Goal: Task Accomplishment & Management: Manage account settings

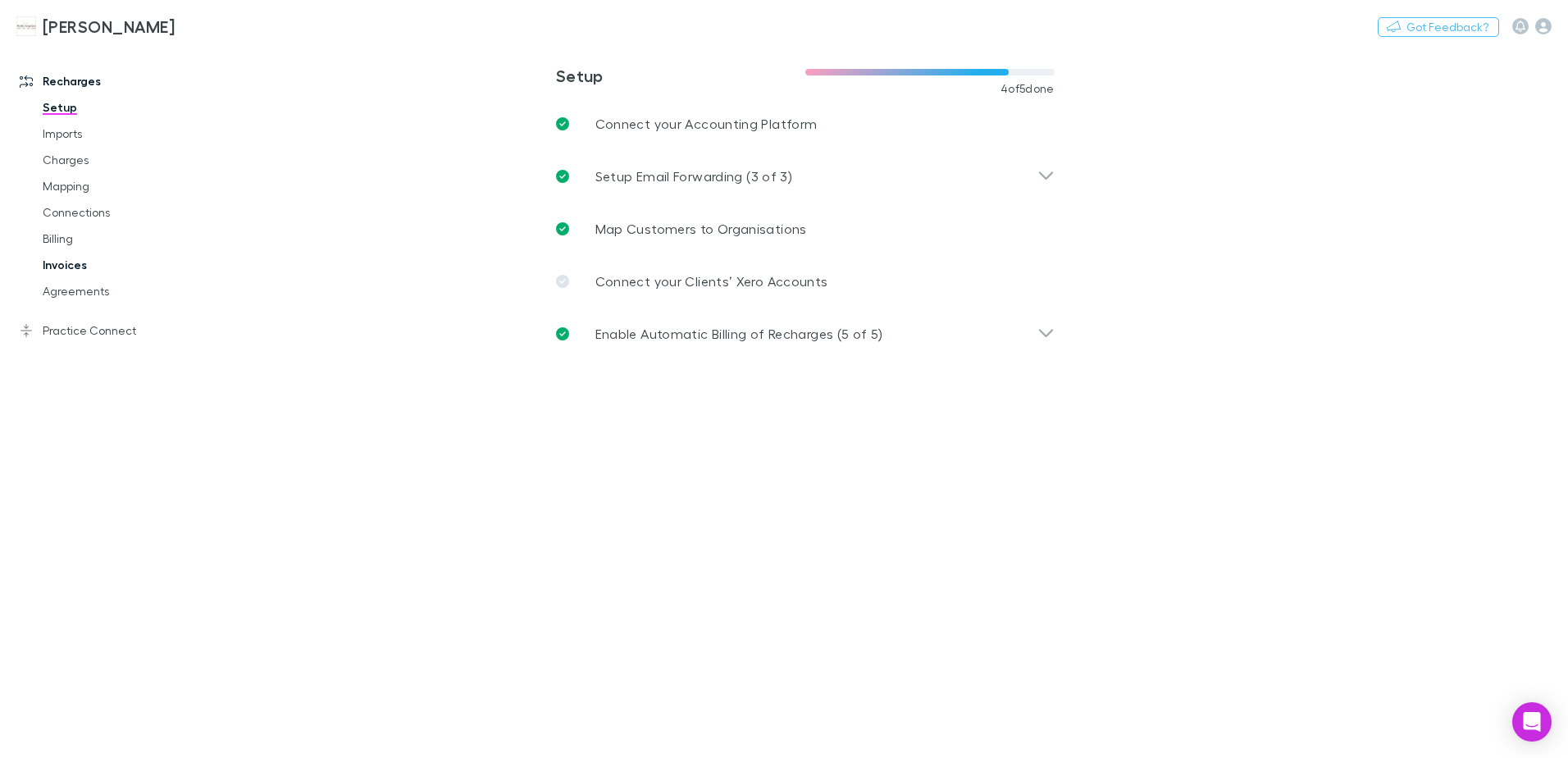
click at [69, 263] on link "Invoices" at bounding box center [123, 264] width 196 height 26
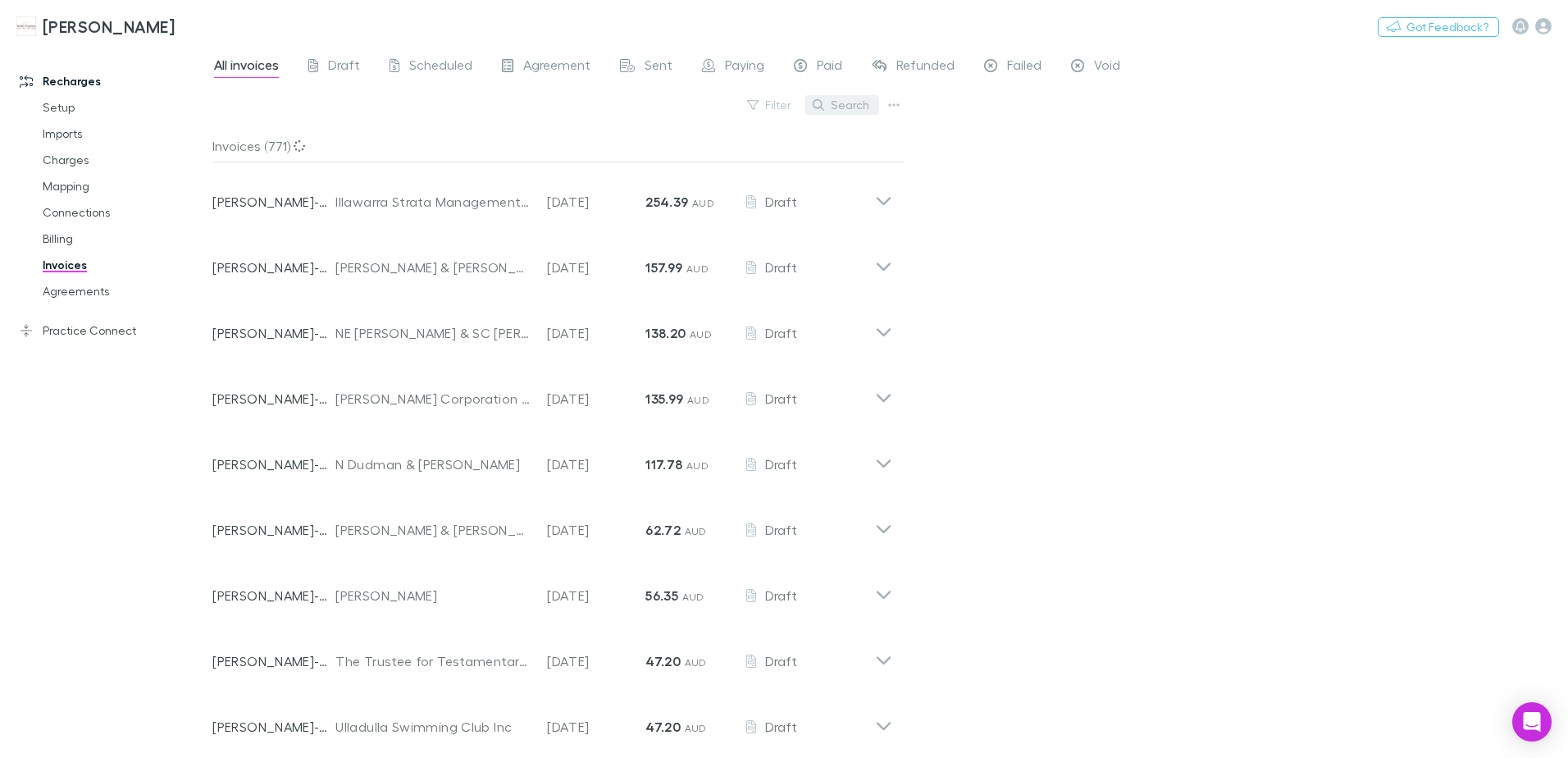
click at [844, 112] on button "Search" at bounding box center [842, 104] width 75 height 19
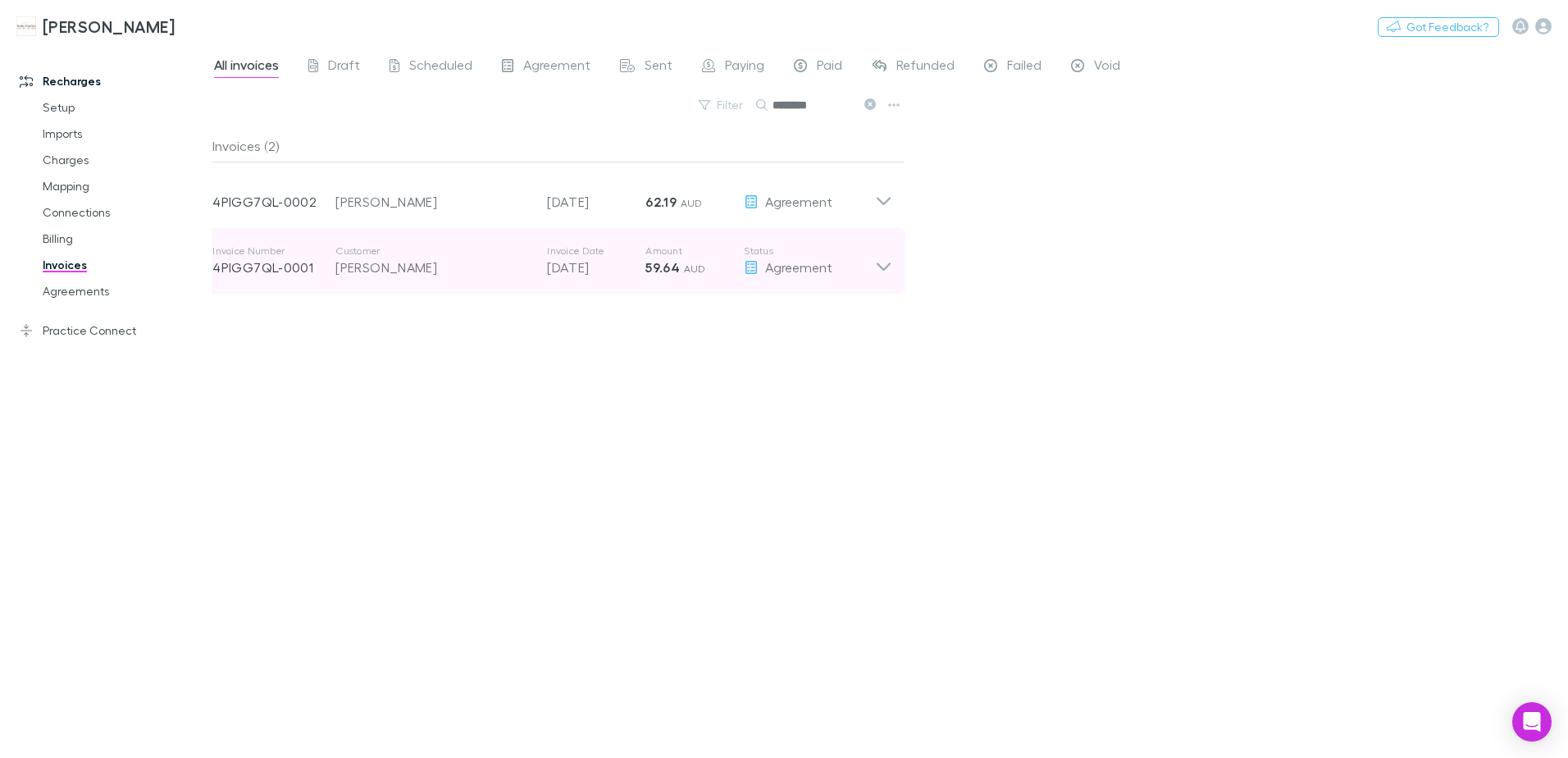
type input "********"
click at [886, 274] on icon at bounding box center [884, 260] width 18 height 33
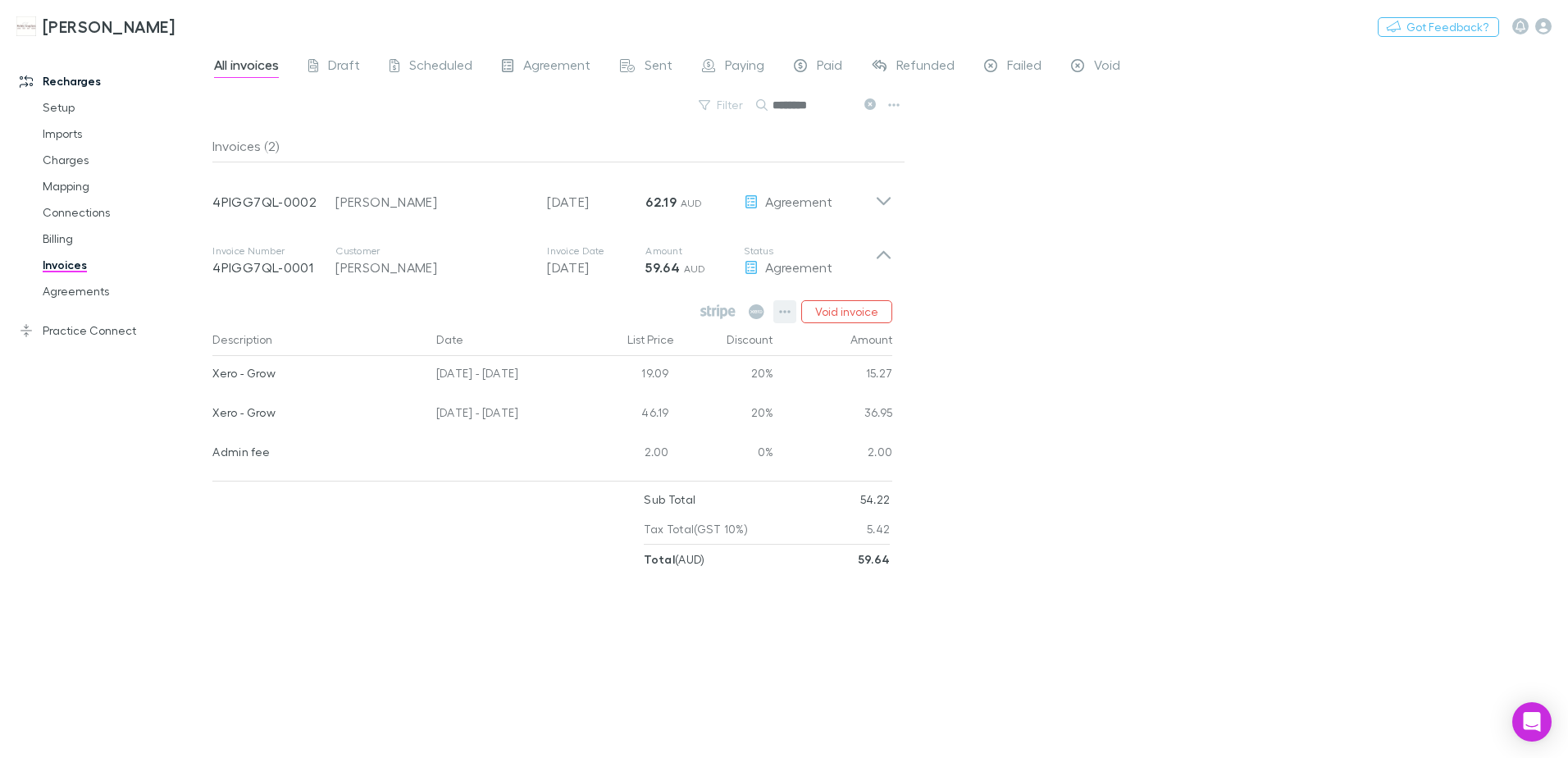
click at [790, 311] on icon "button" at bounding box center [786, 311] width 12 height 3
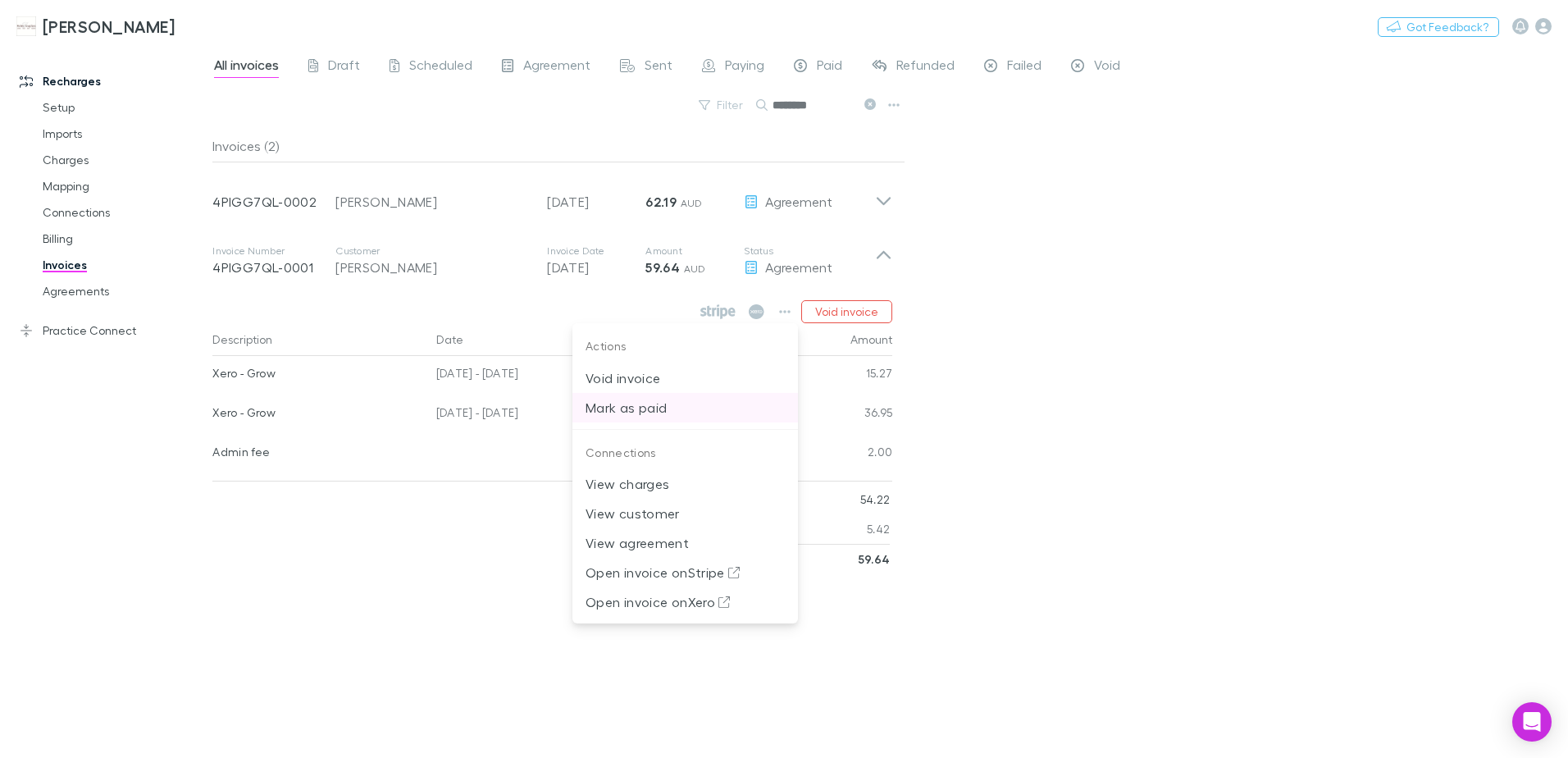
click at [675, 411] on p "Mark as paid" at bounding box center [685, 407] width 199 height 19
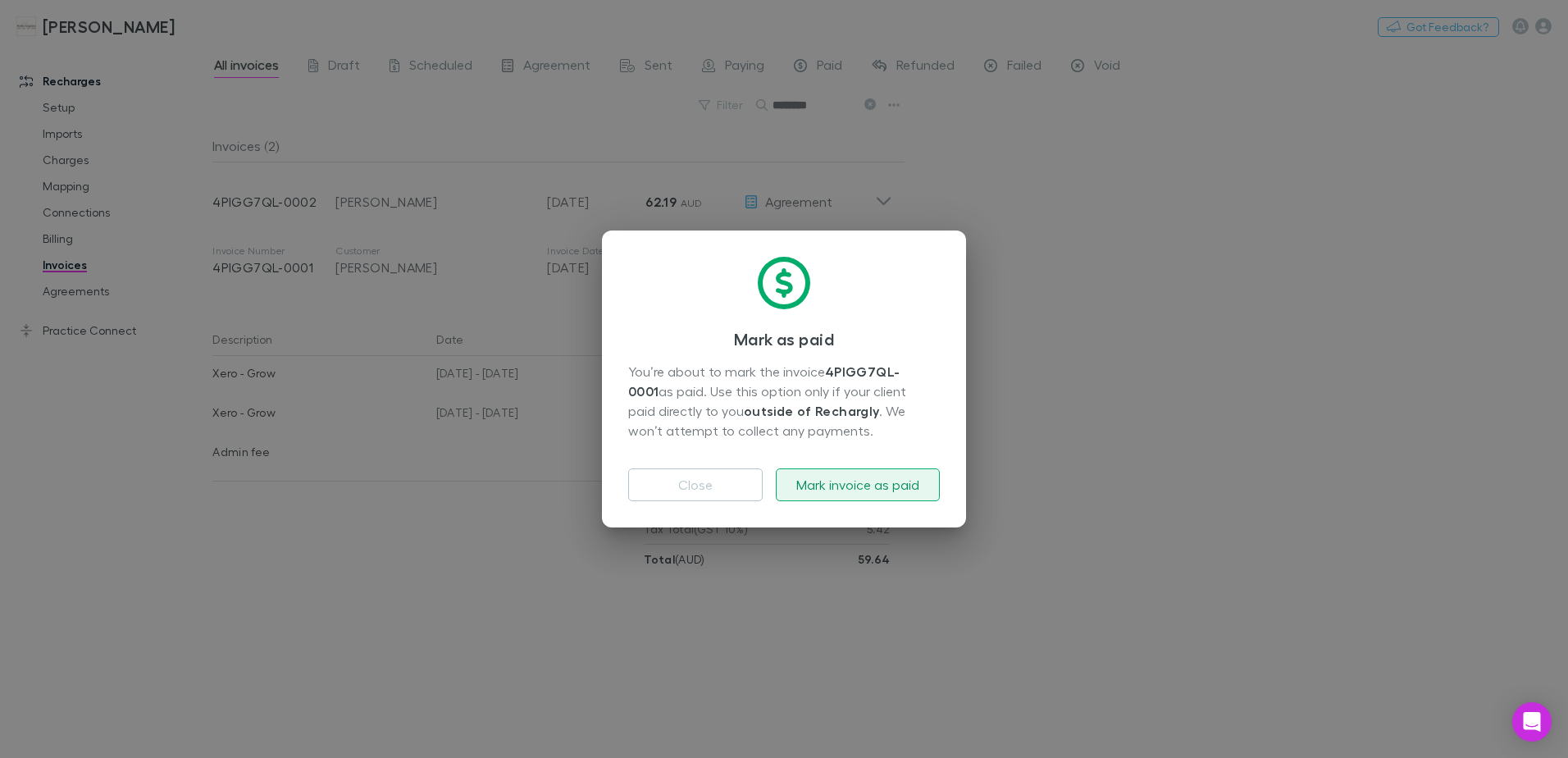
click at [839, 488] on button "Mark invoice as paid" at bounding box center [857, 484] width 164 height 33
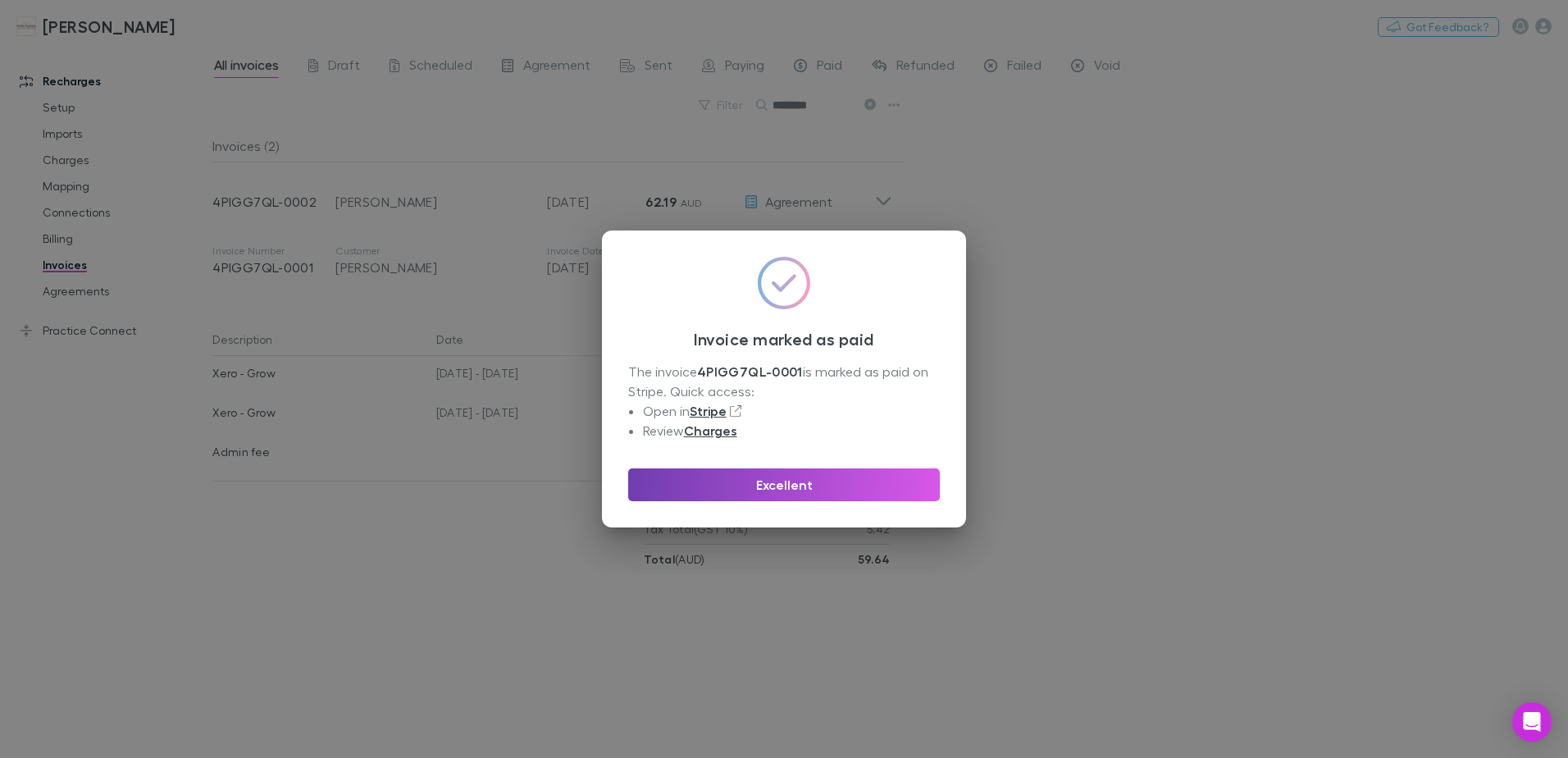
click at [839, 488] on button "Excellent" at bounding box center [784, 484] width 311 height 33
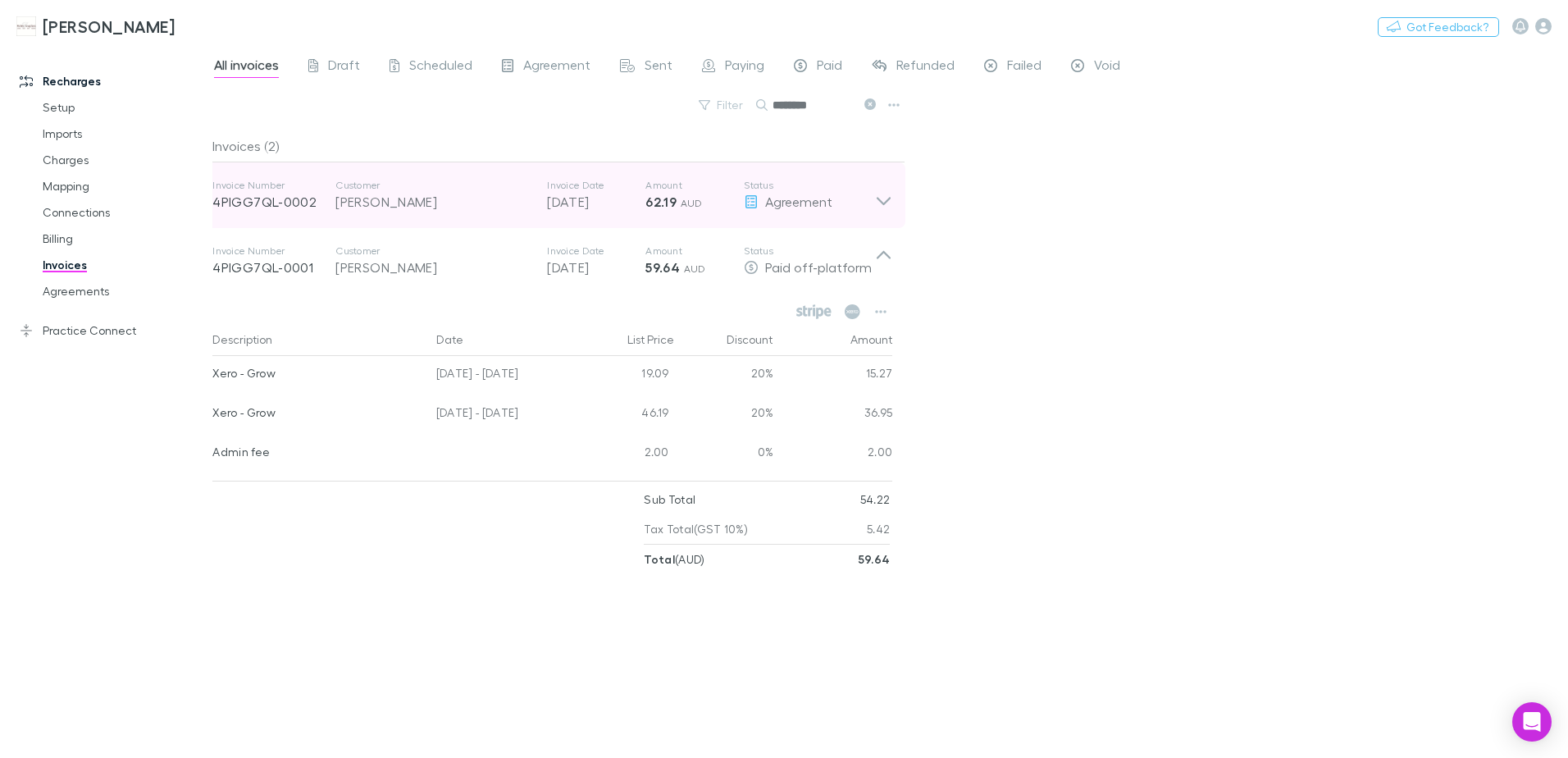
click at [886, 192] on icon at bounding box center [884, 195] width 18 height 33
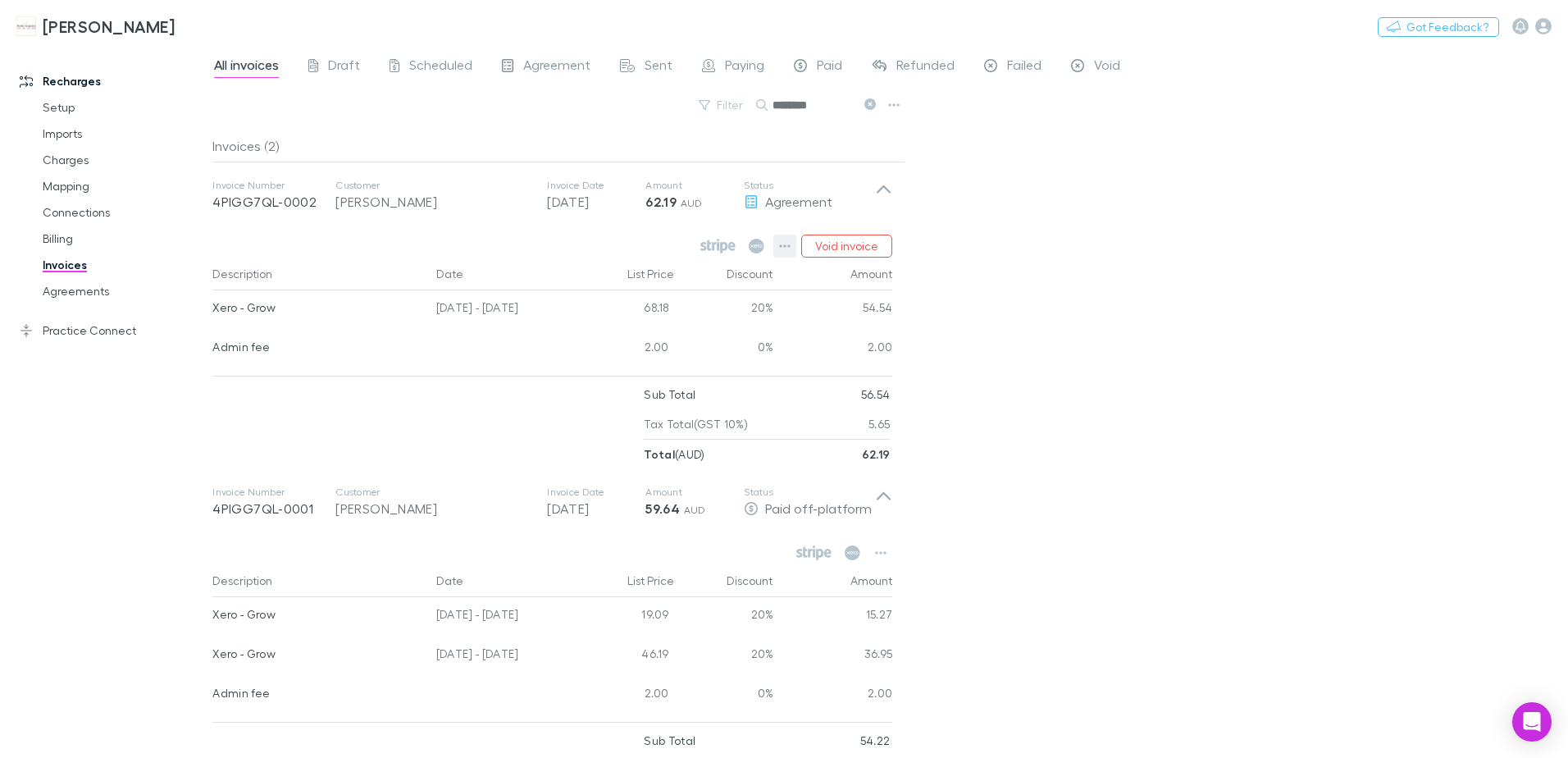
click at [782, 244] on icon "button" at bounding box center [785, 246] width 12 height 13
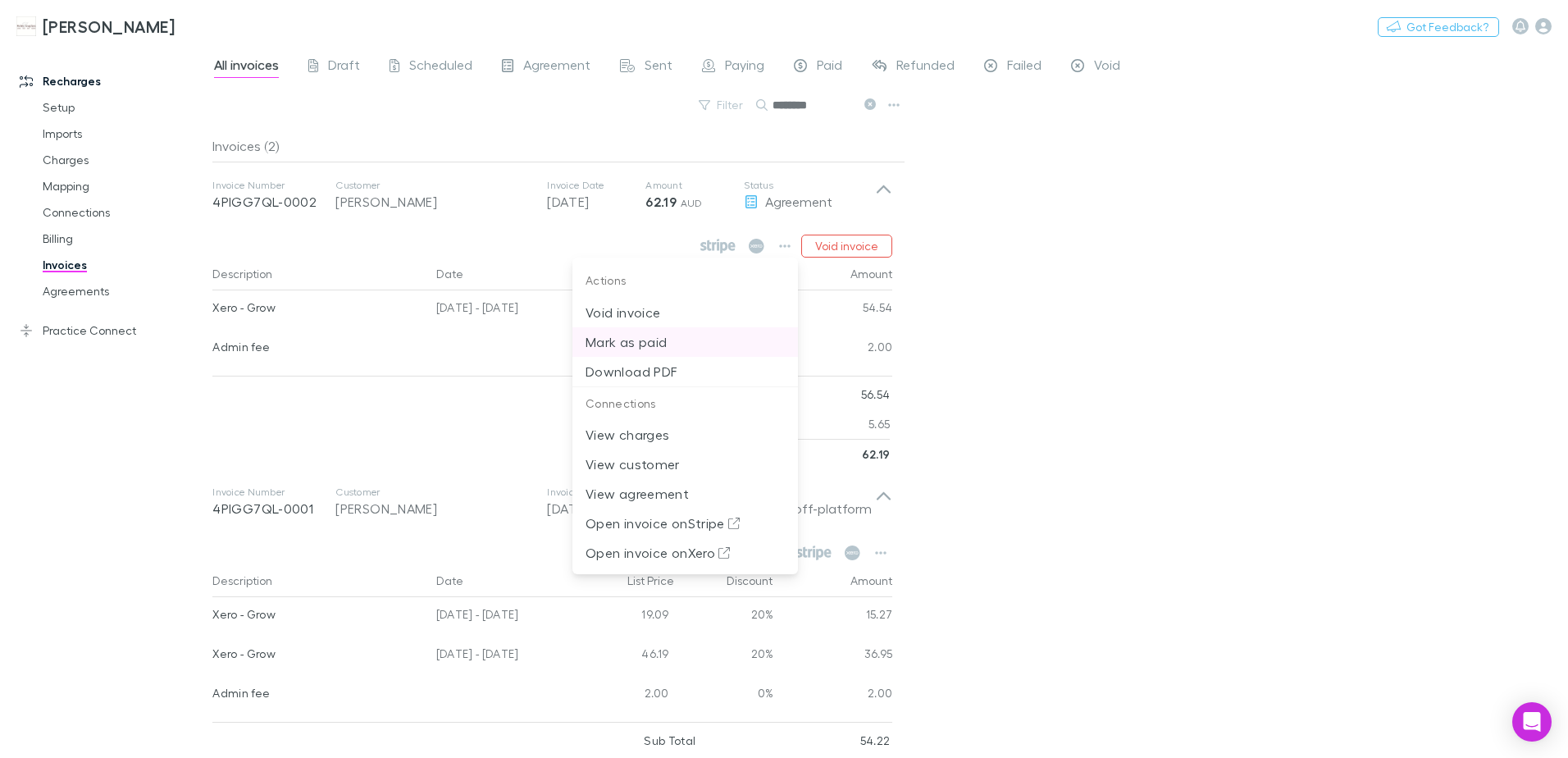
click at [663, 337] on p "Mark as paid" at bounding box center [685, 342] width 199 height 19
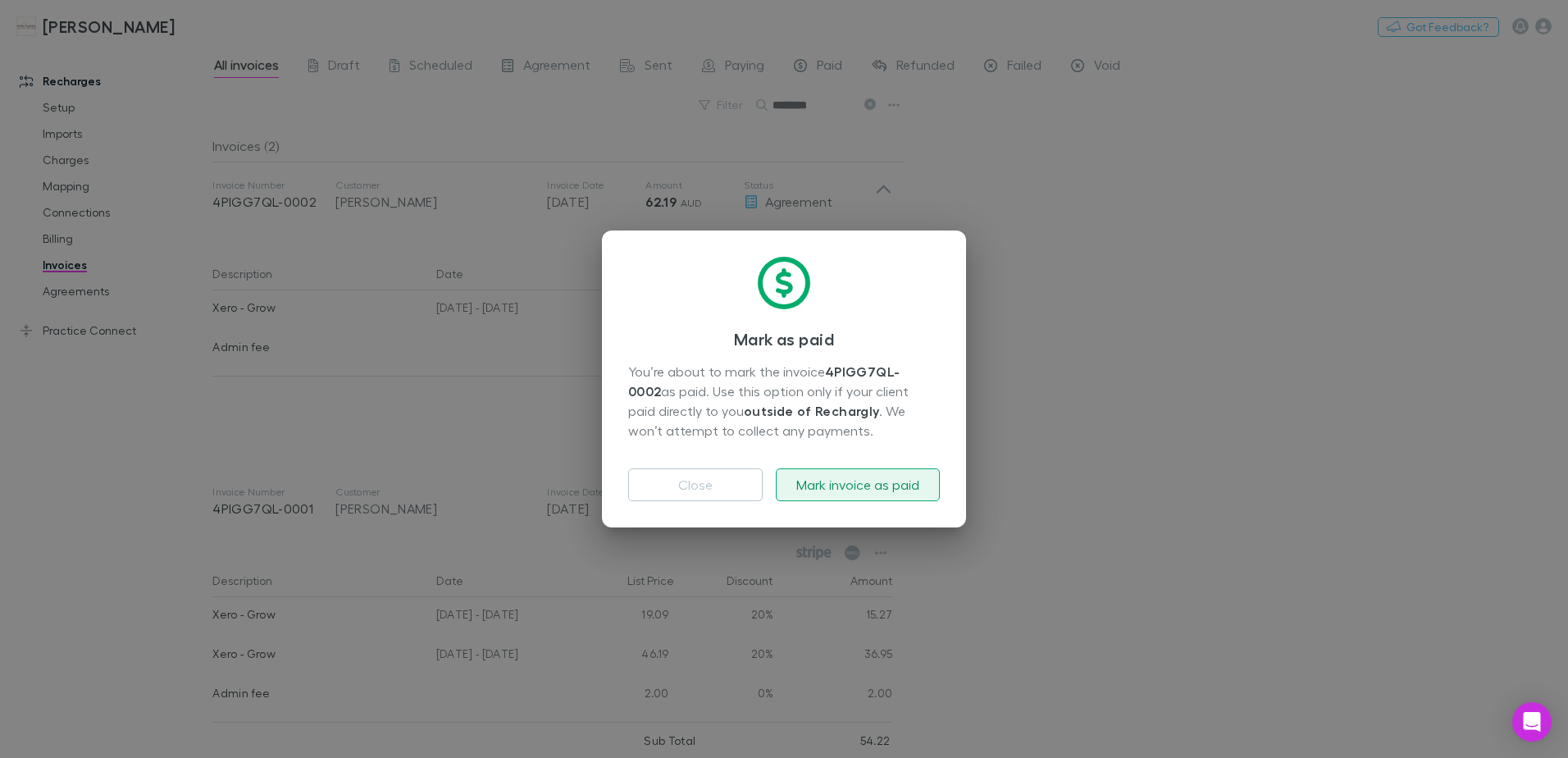
click at [850, 484] on button "Mark invoice as paid" at bounding box center [857, 484] width 164 height 33
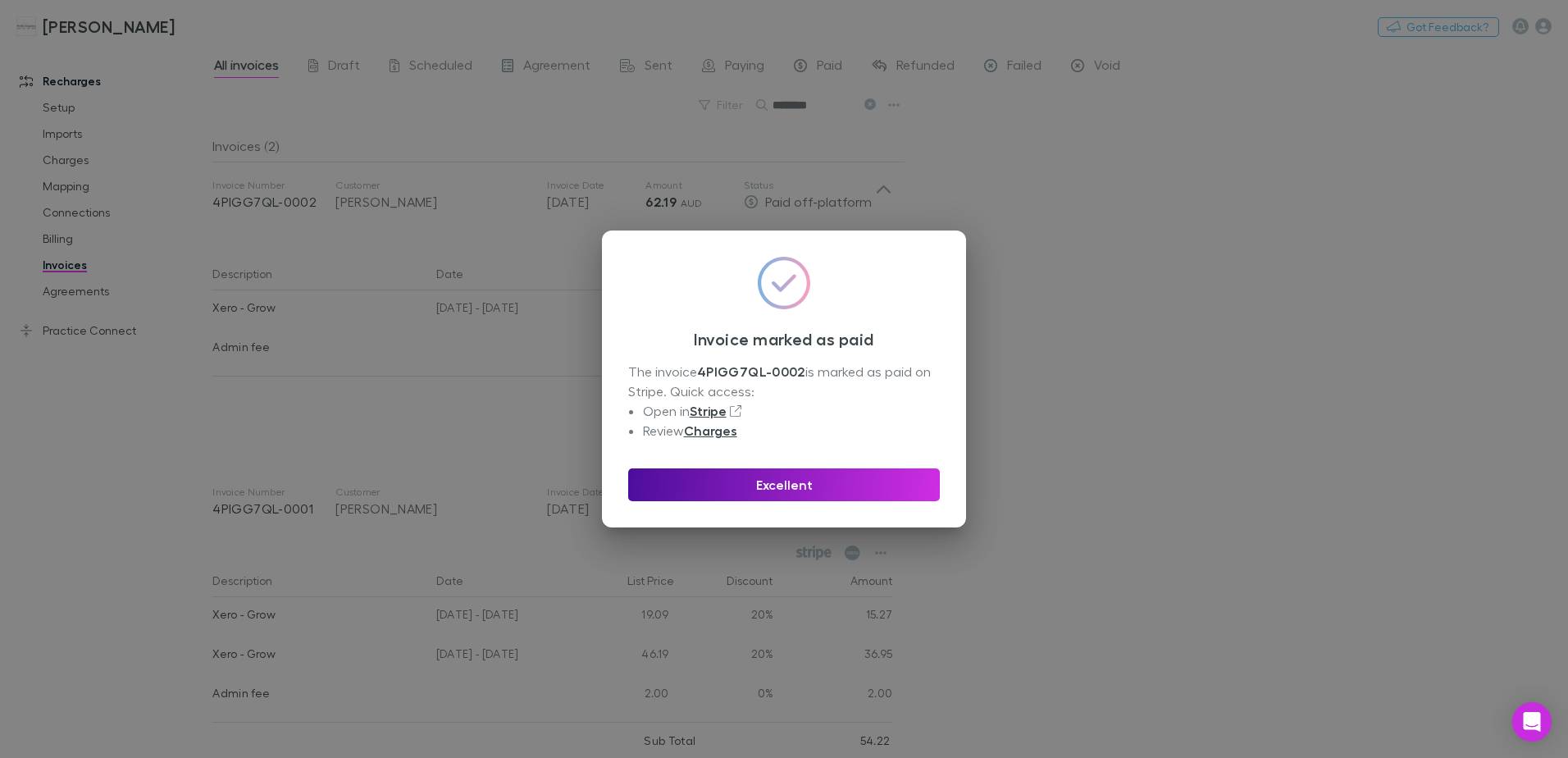
click at [819, 480] on button "Excellent" at bounding box center [784, 484] width 311 height 33
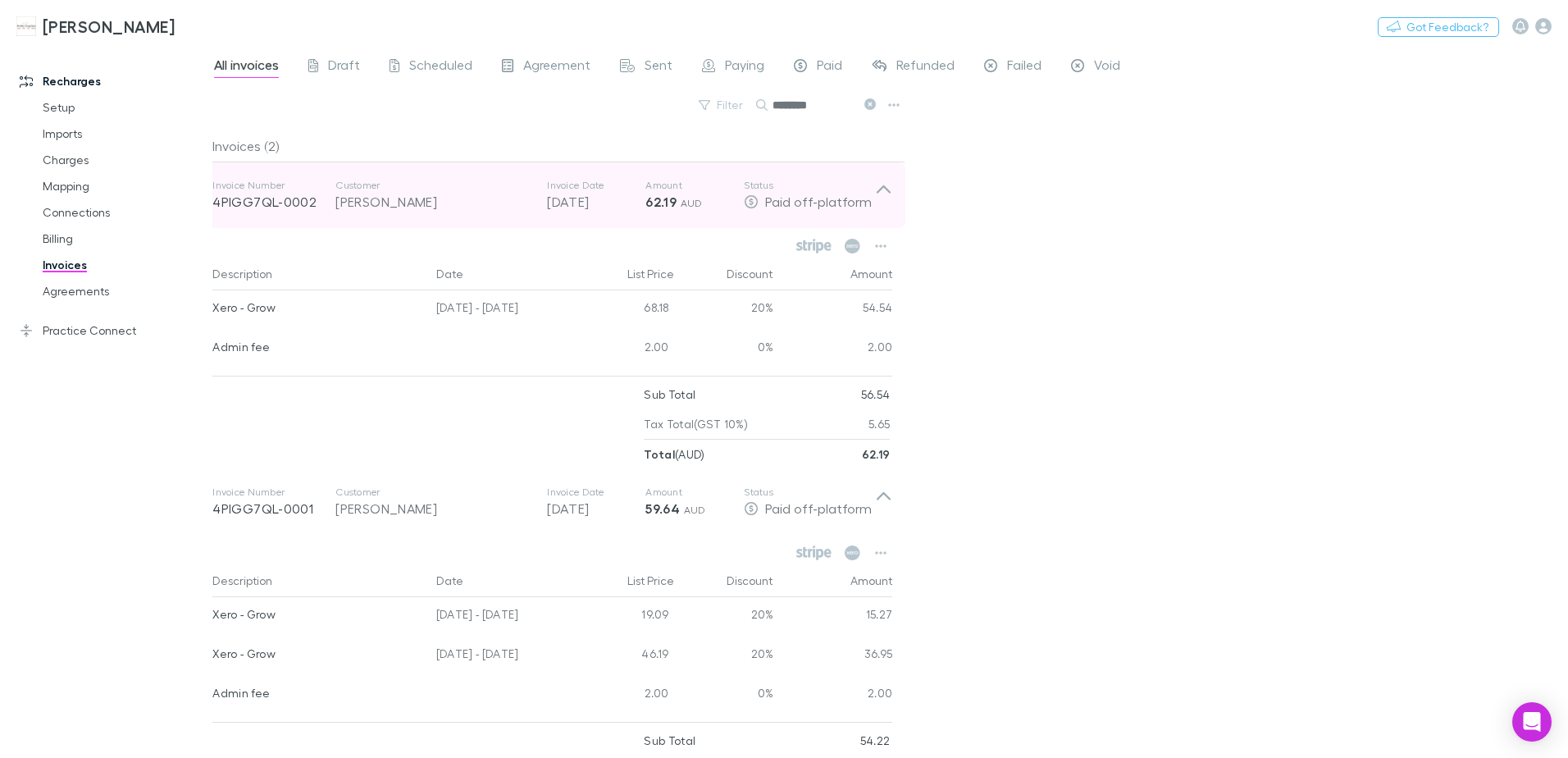
click at [888, 193] on icon at bounding box center [884, 195] width 18 height 33
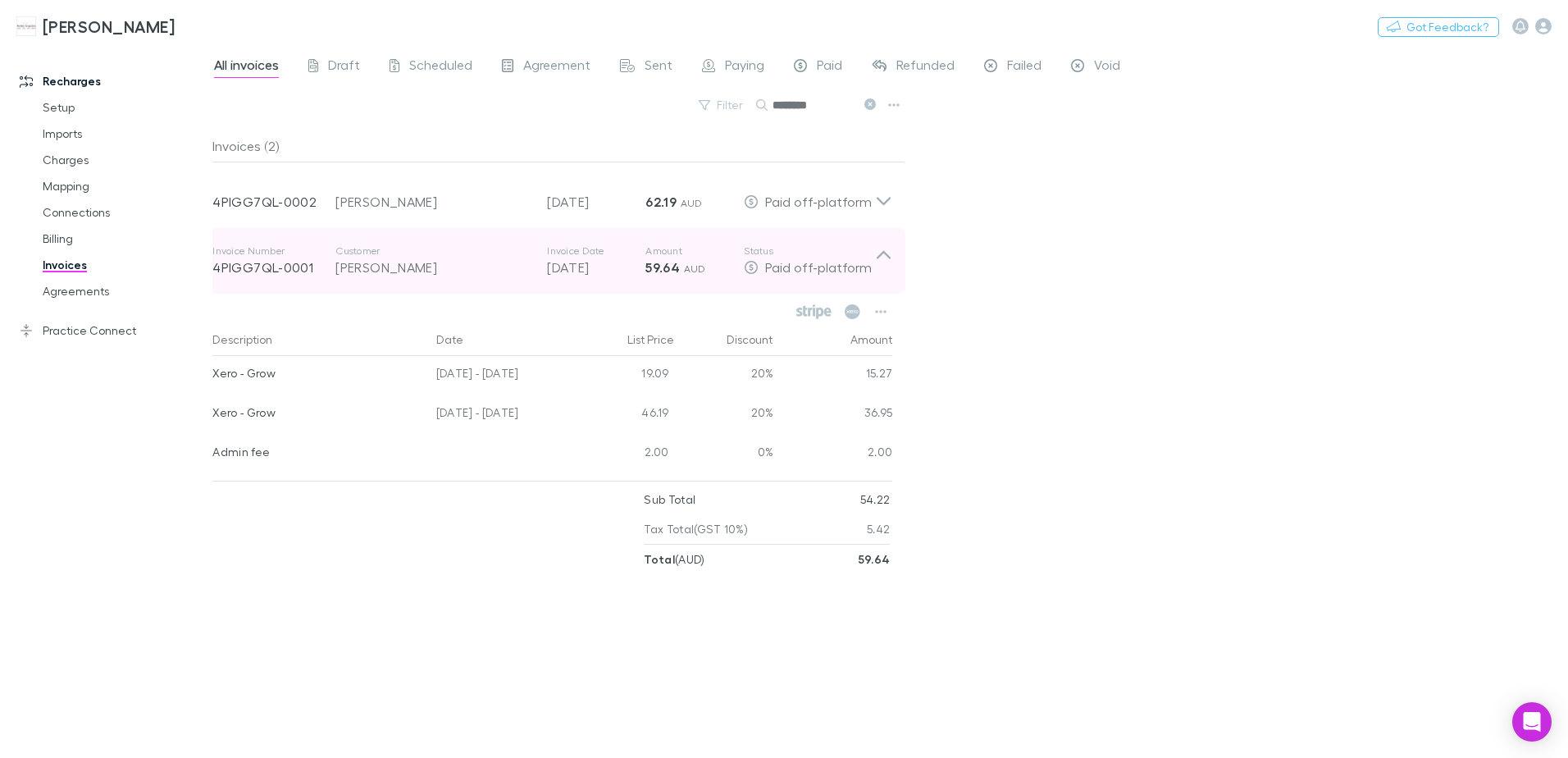
click at [879, 259] on icon at bounding box center [884, 255] width 14 height 8
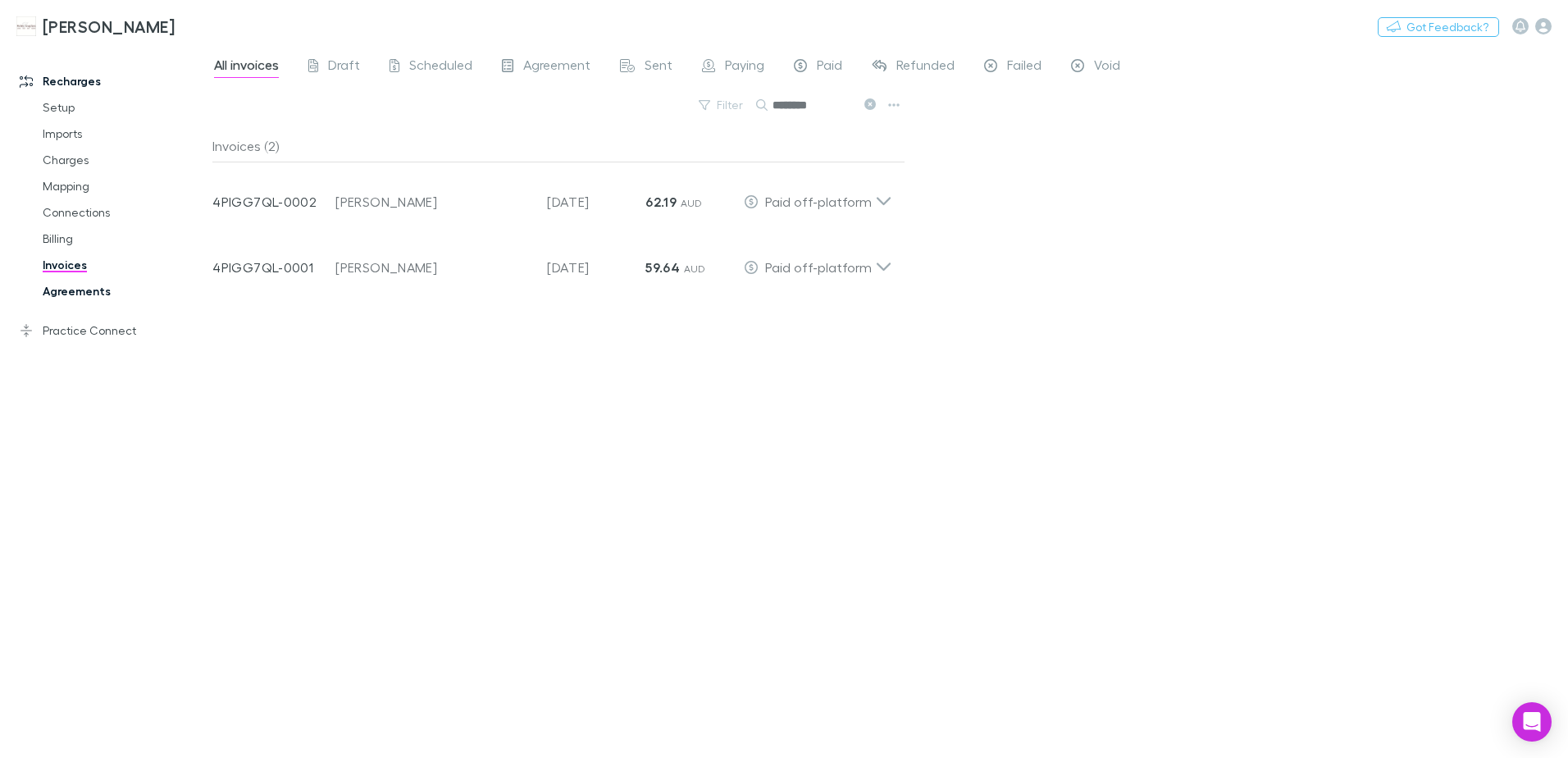
click at [69, 288] on link "Agreements" at bounding box center [123, 290] width 196 height 26
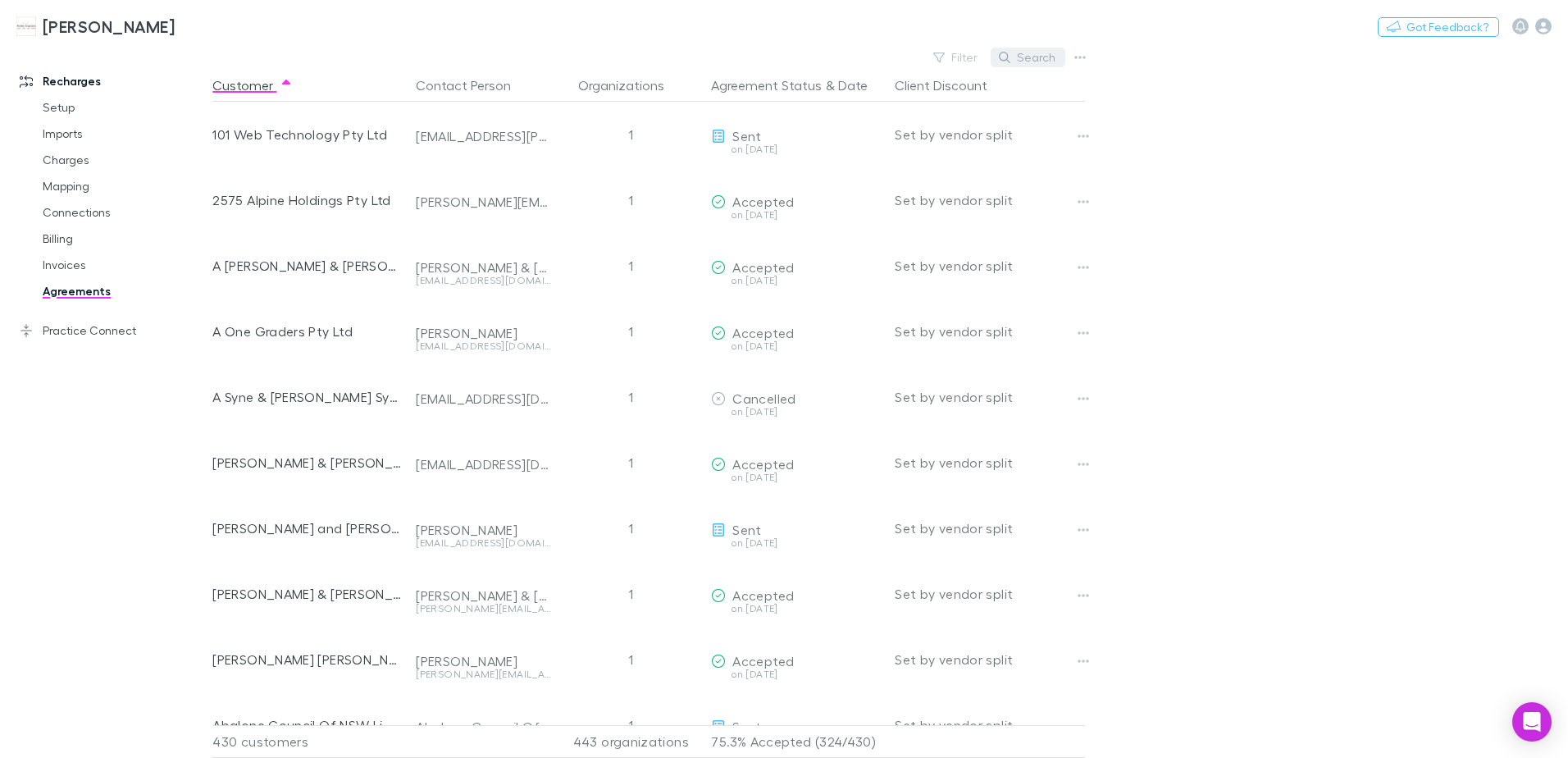
click at [1001, 57] on icon "button" at bounding box center [1005, 58] width 12 height 12
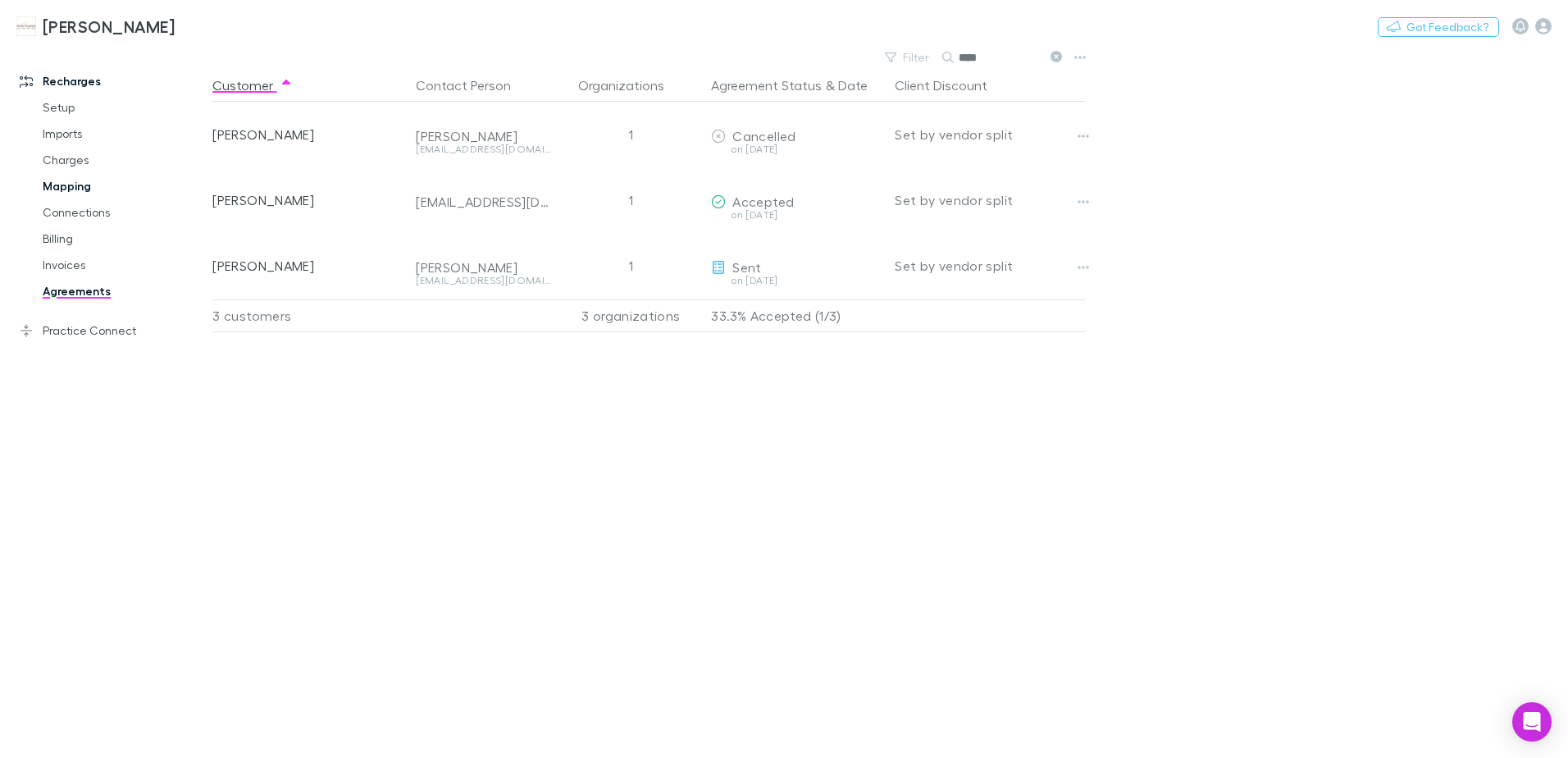
type input "****"
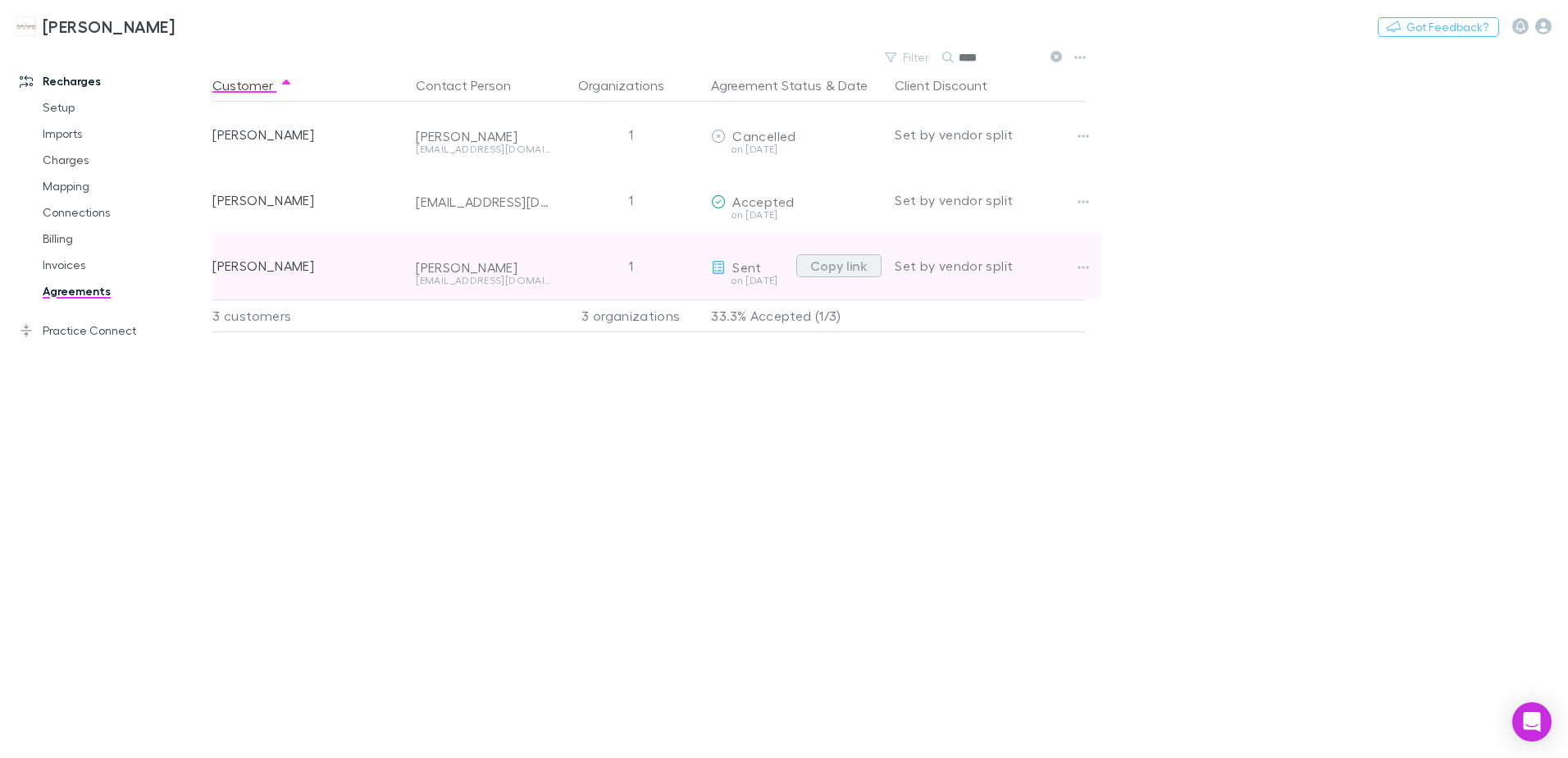
click at [849, 270] on button "Copy link" at bounding box center [839, 265] width 86 height 23
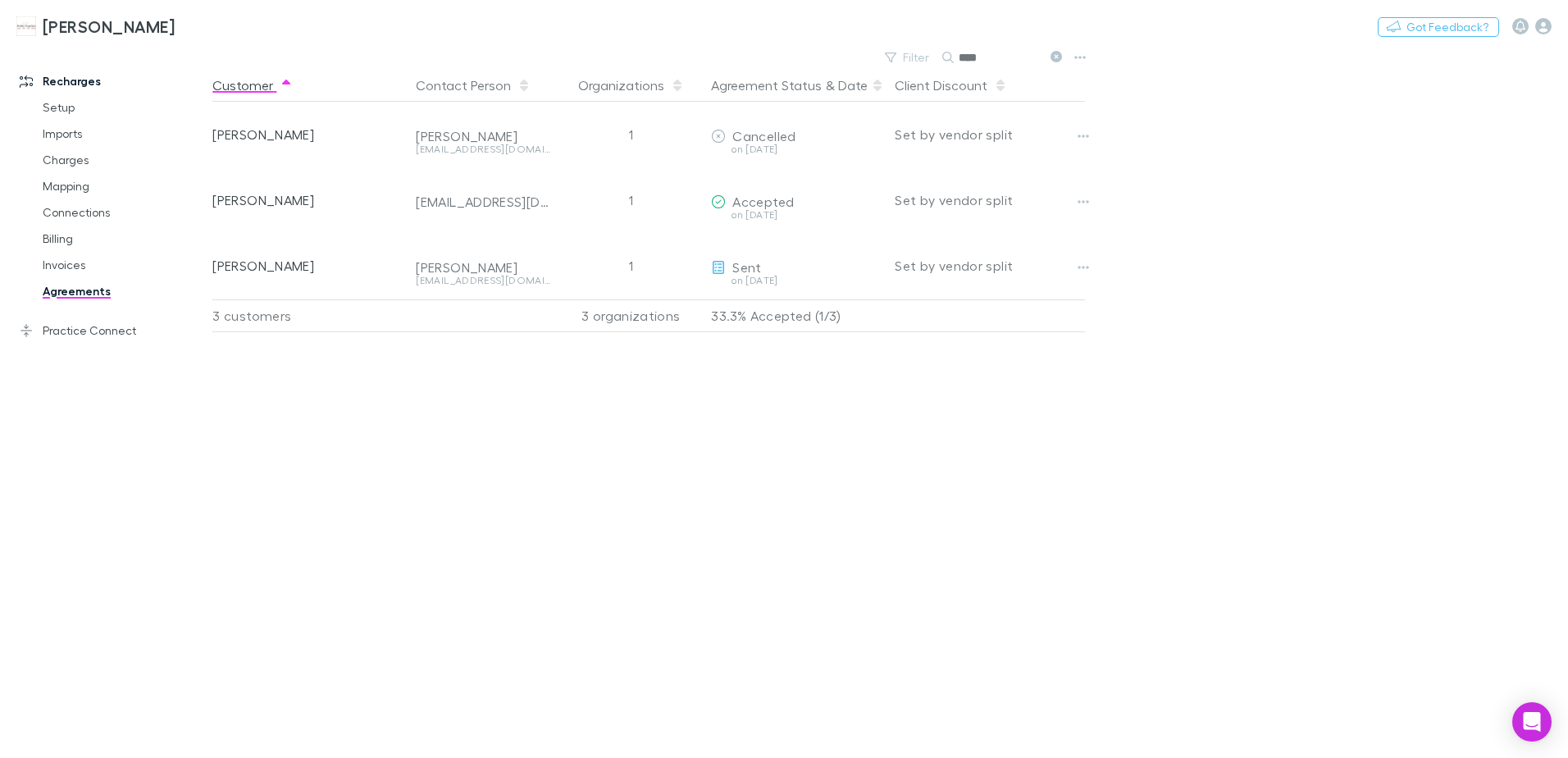
drag, startPoint x: 1058, startPoint y: 55, endPoint x: 1020, endPoint y: 74, distance: 42.5
click at [1058, 55] on icon at bounding box center [1057, 57] width 12 height 12
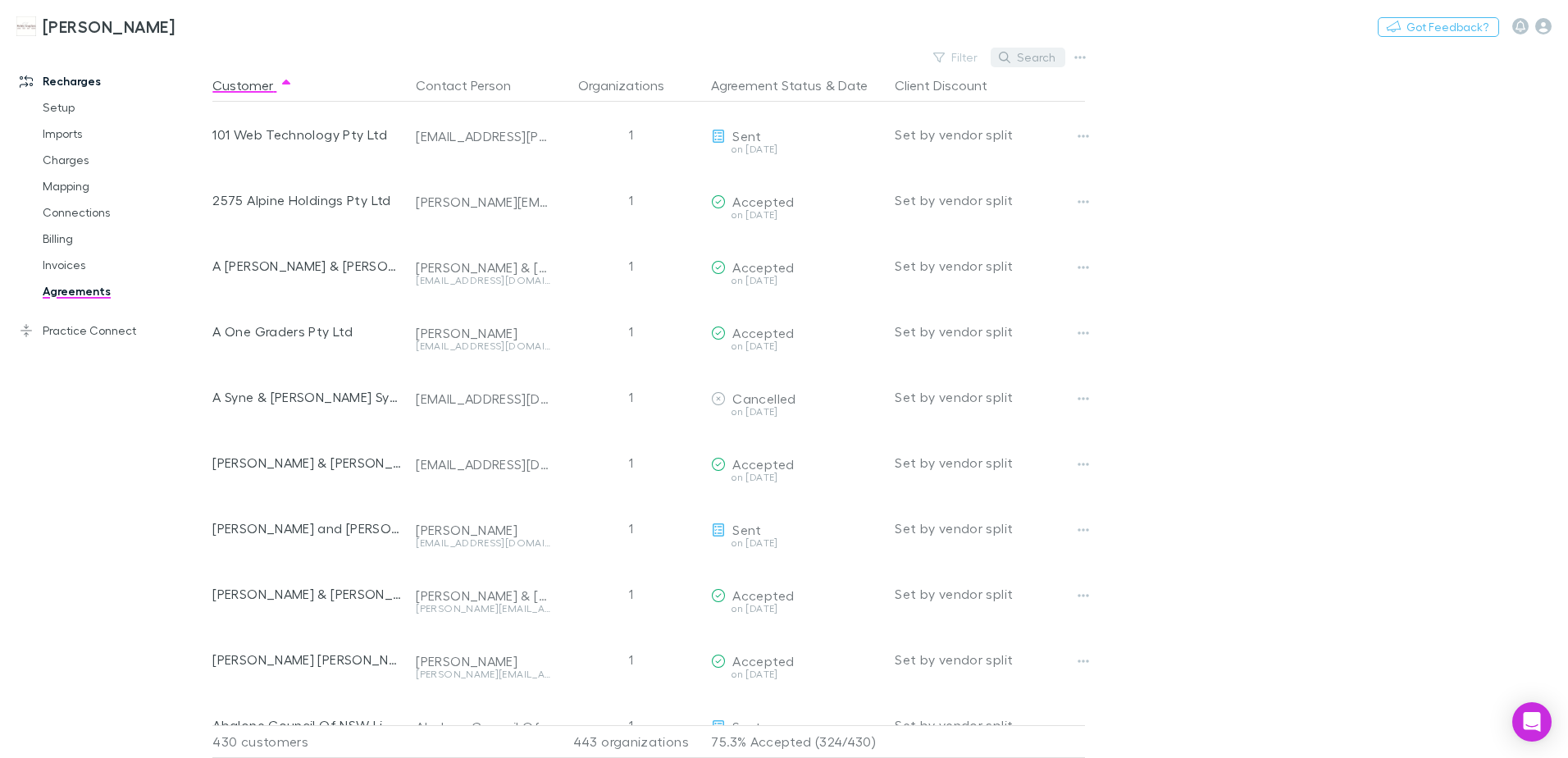
click at [1016, 60] on button "Search" at bounding box center [1027, 57] width 75 height 19
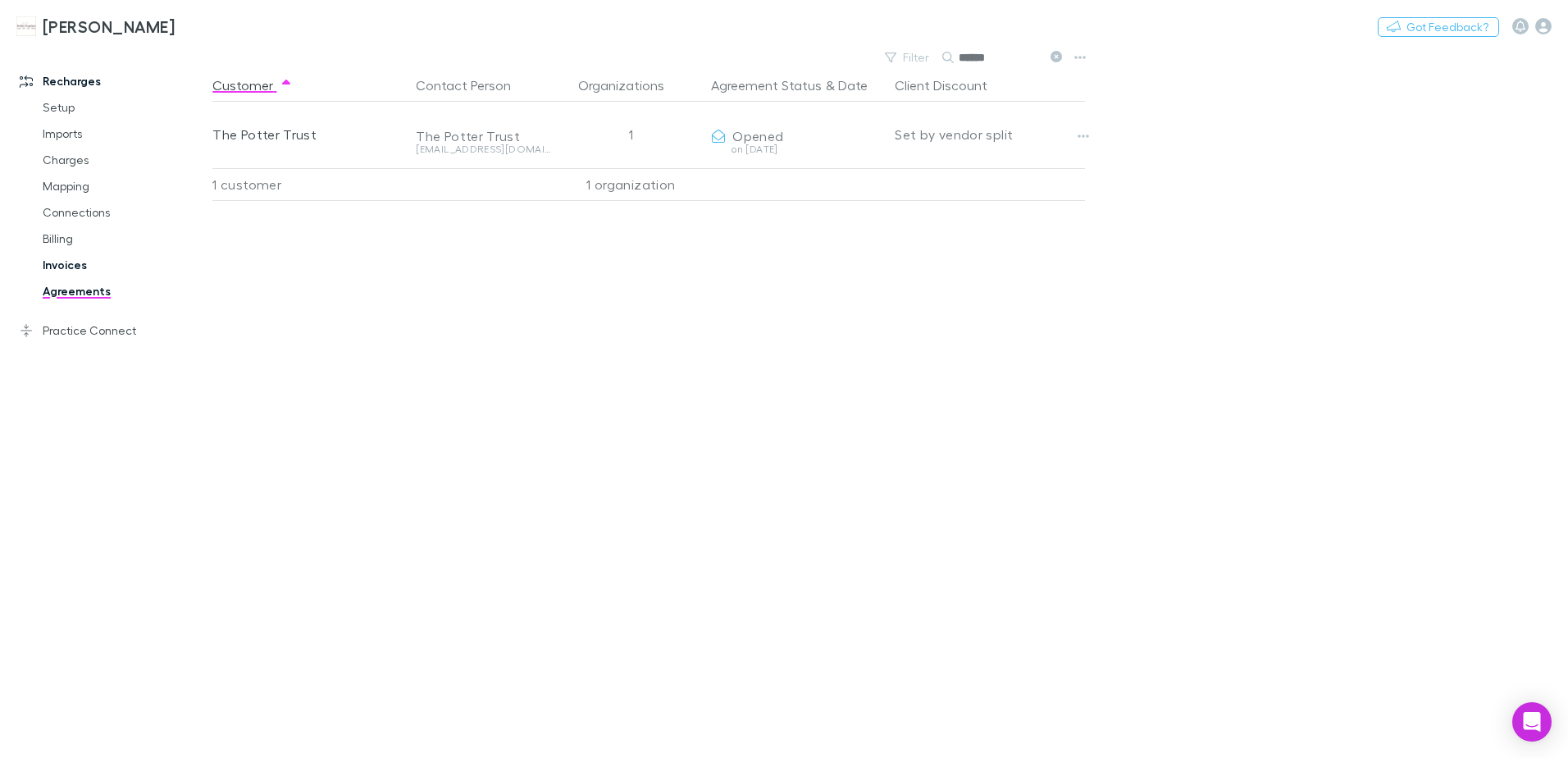
type input "******"
click at [61, 261] on link "Invoices" at bounding box center [123, 264] width 196 height 26
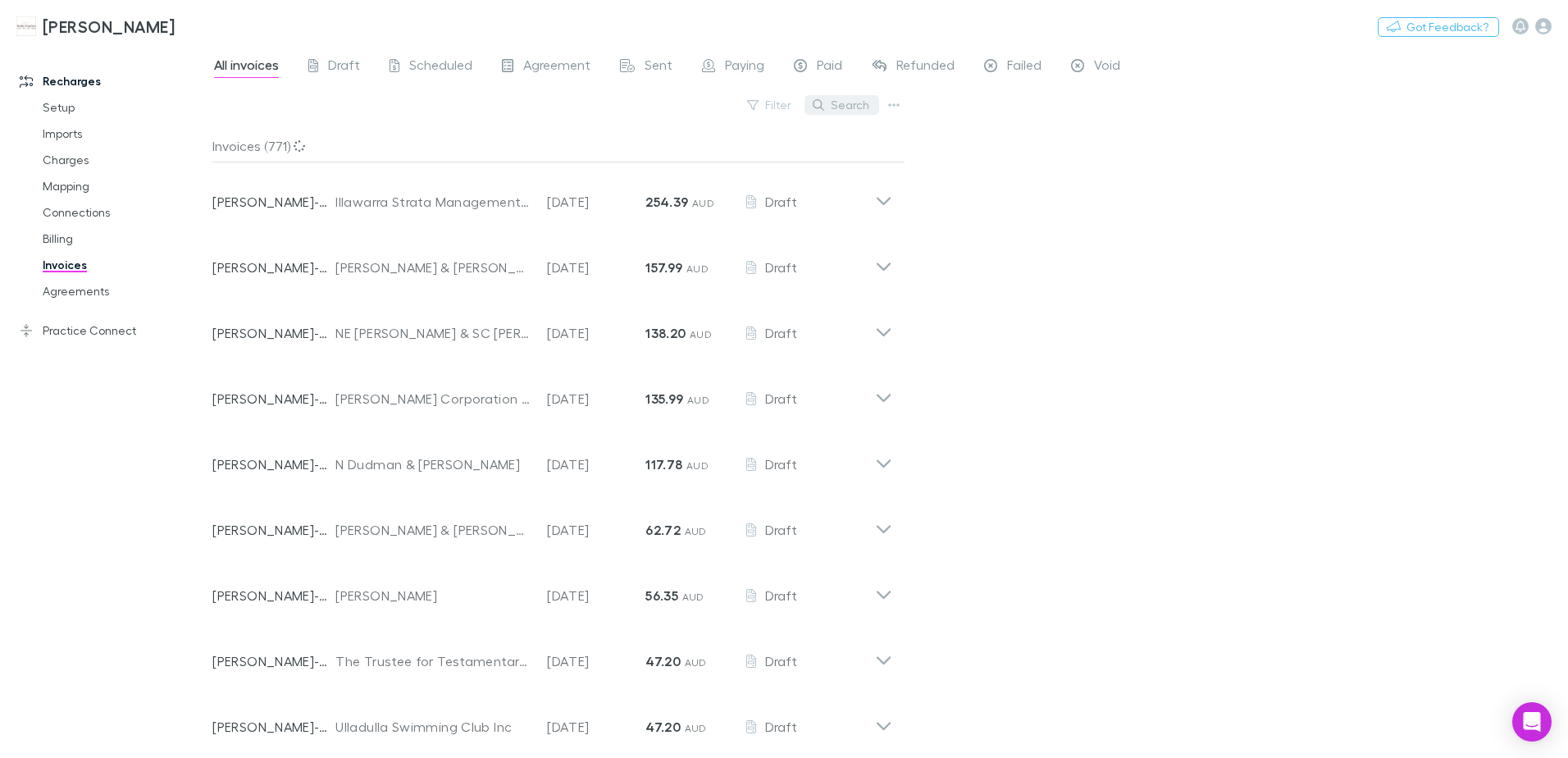
click at [863, 108] on button "Search" at bounding box center [842, 104] width 75 height 19
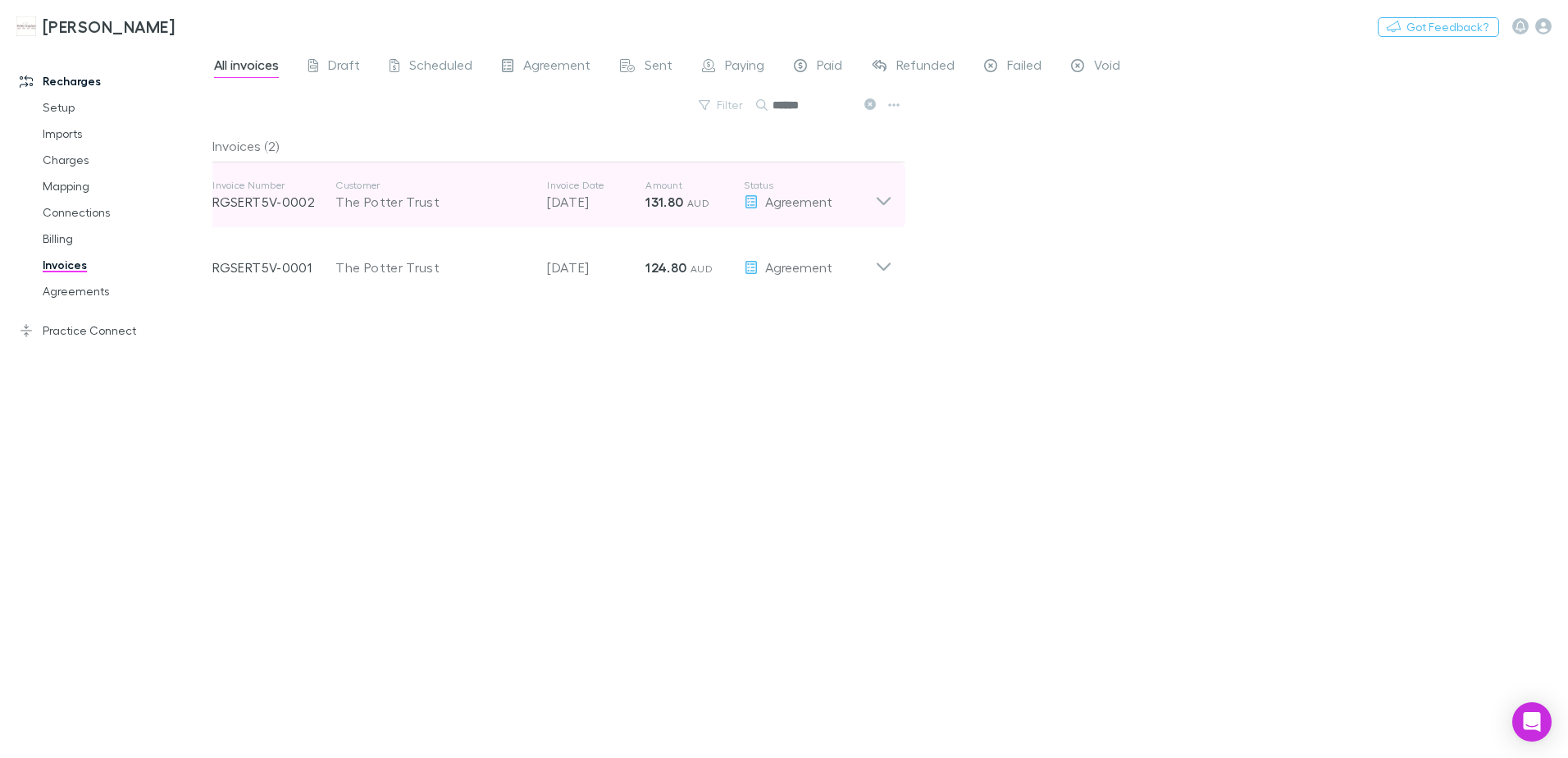
type input "******"
click at [878, 208] on icon at bounding box center [884, 195] width 18 height 33
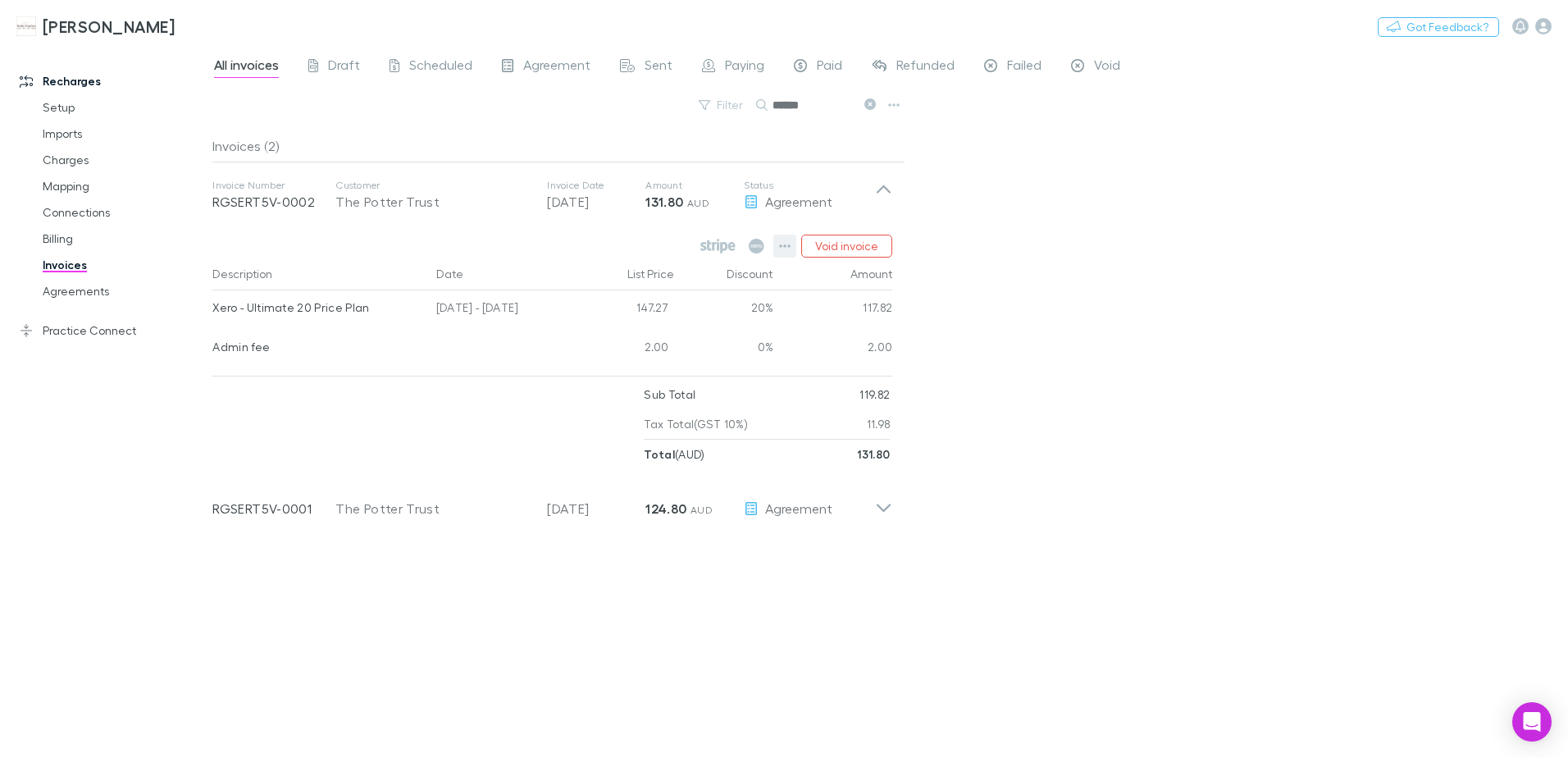
click at [793, 248] on button "button" at bounding box center [785, 245] width 23 height 23
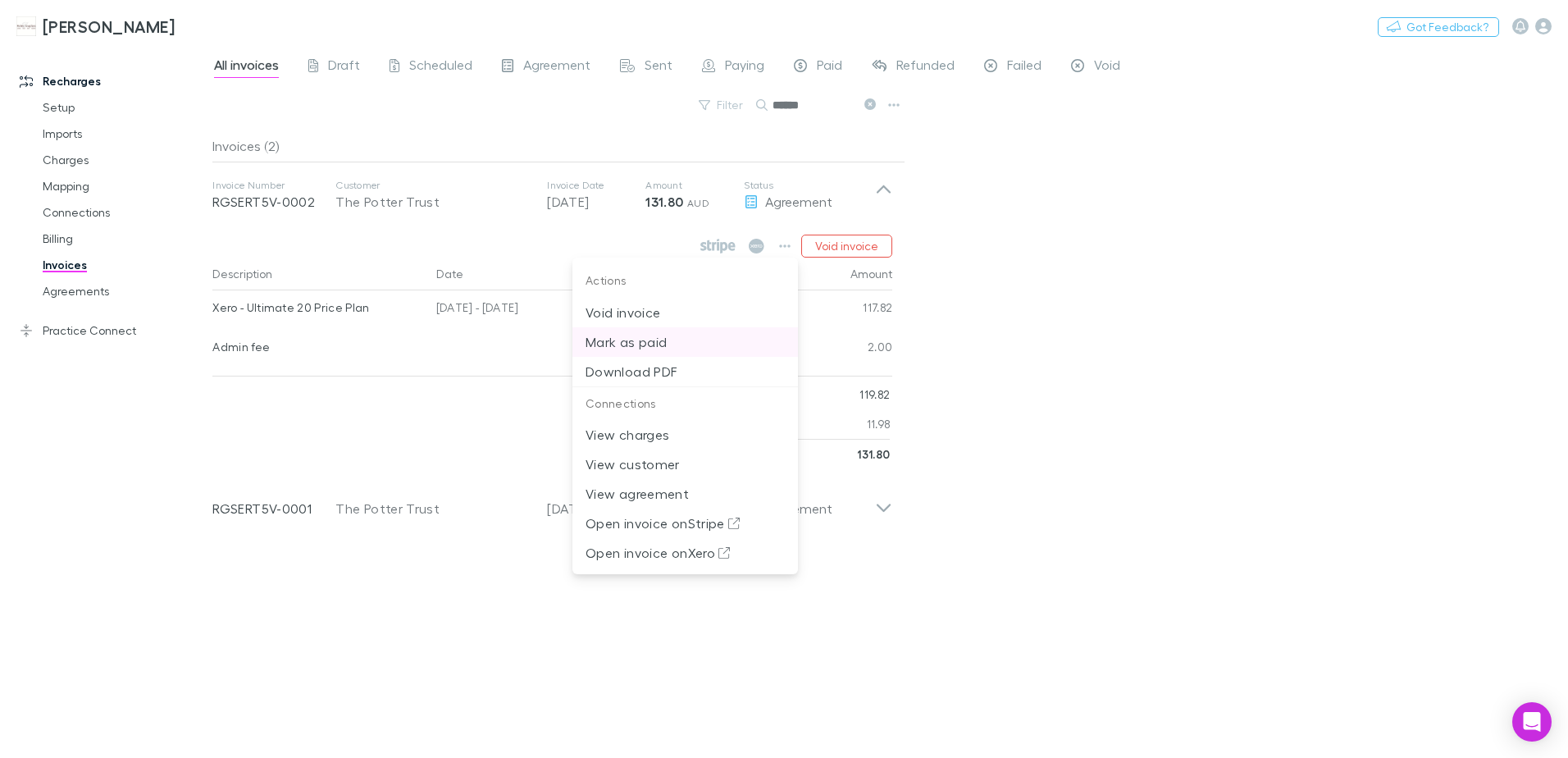
click at [680, 343] on p "Mark as paid" at bounding box center [685, 342] width 199 height 19
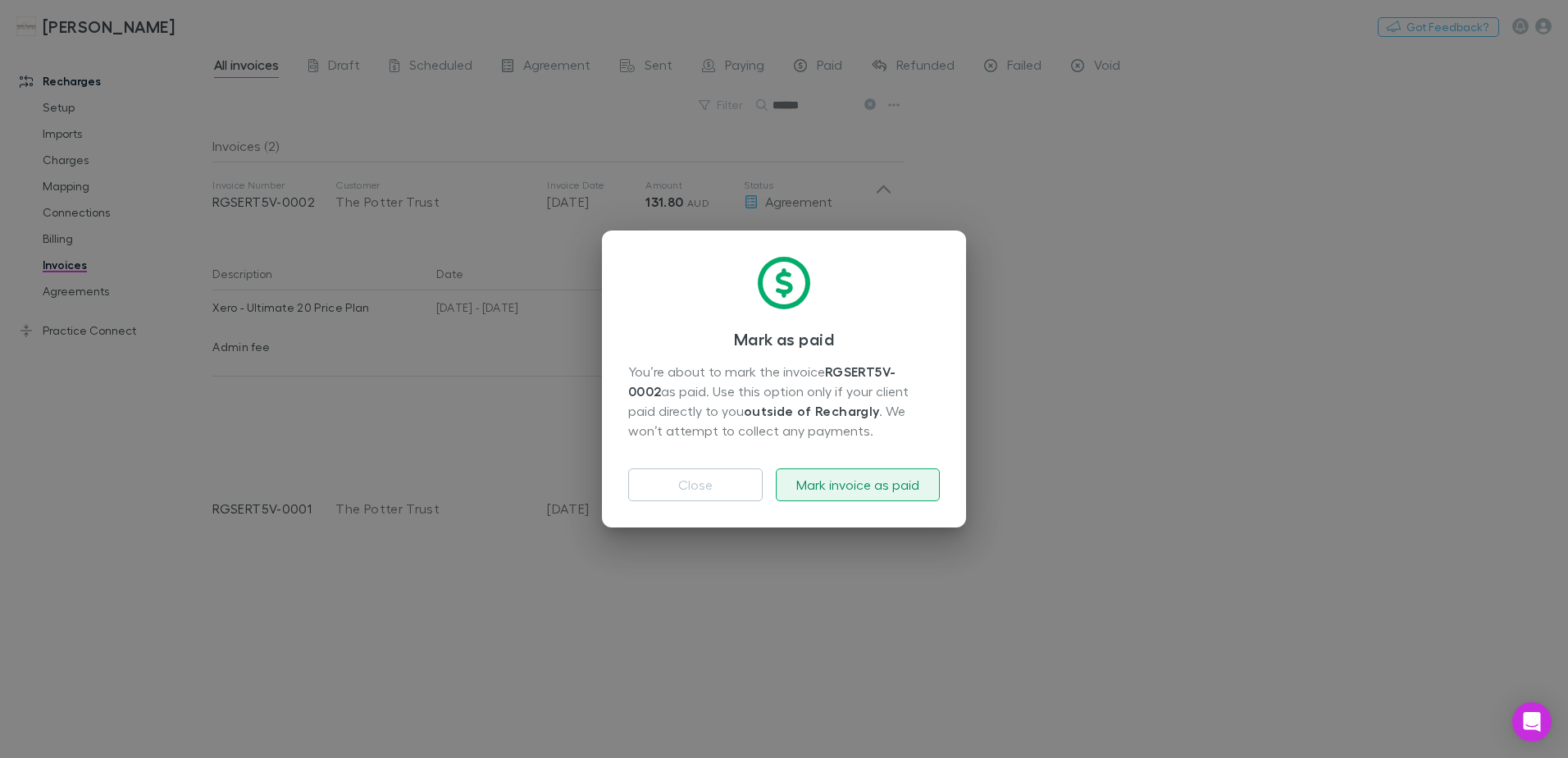
click at [811, 486] on button "Mark invoice as paid" at bounding box center [857, 484] width 164 height 33
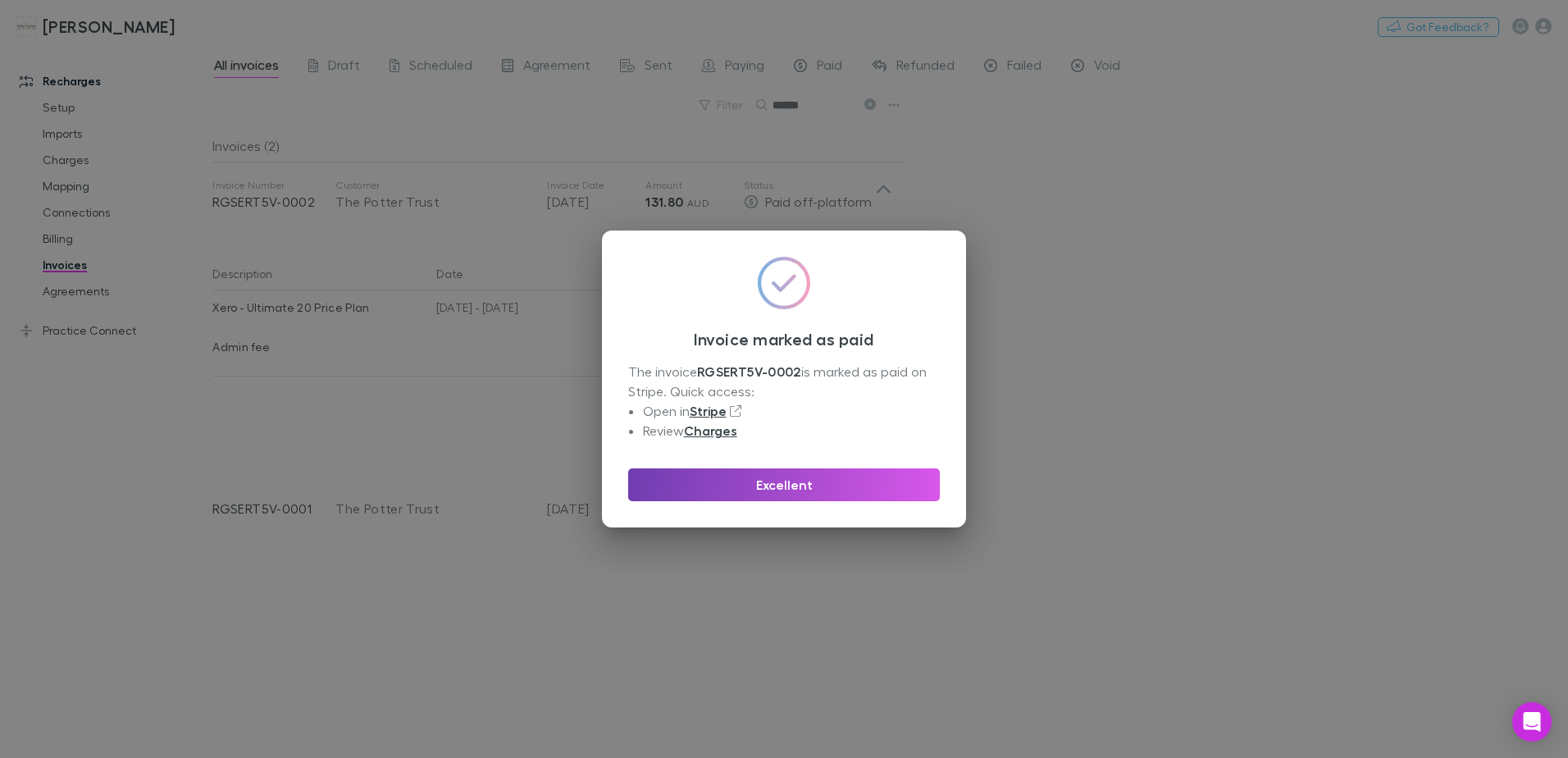
click at [797, 479] on button "Excellent" at bounding box center [784, 484] width 311 height 33
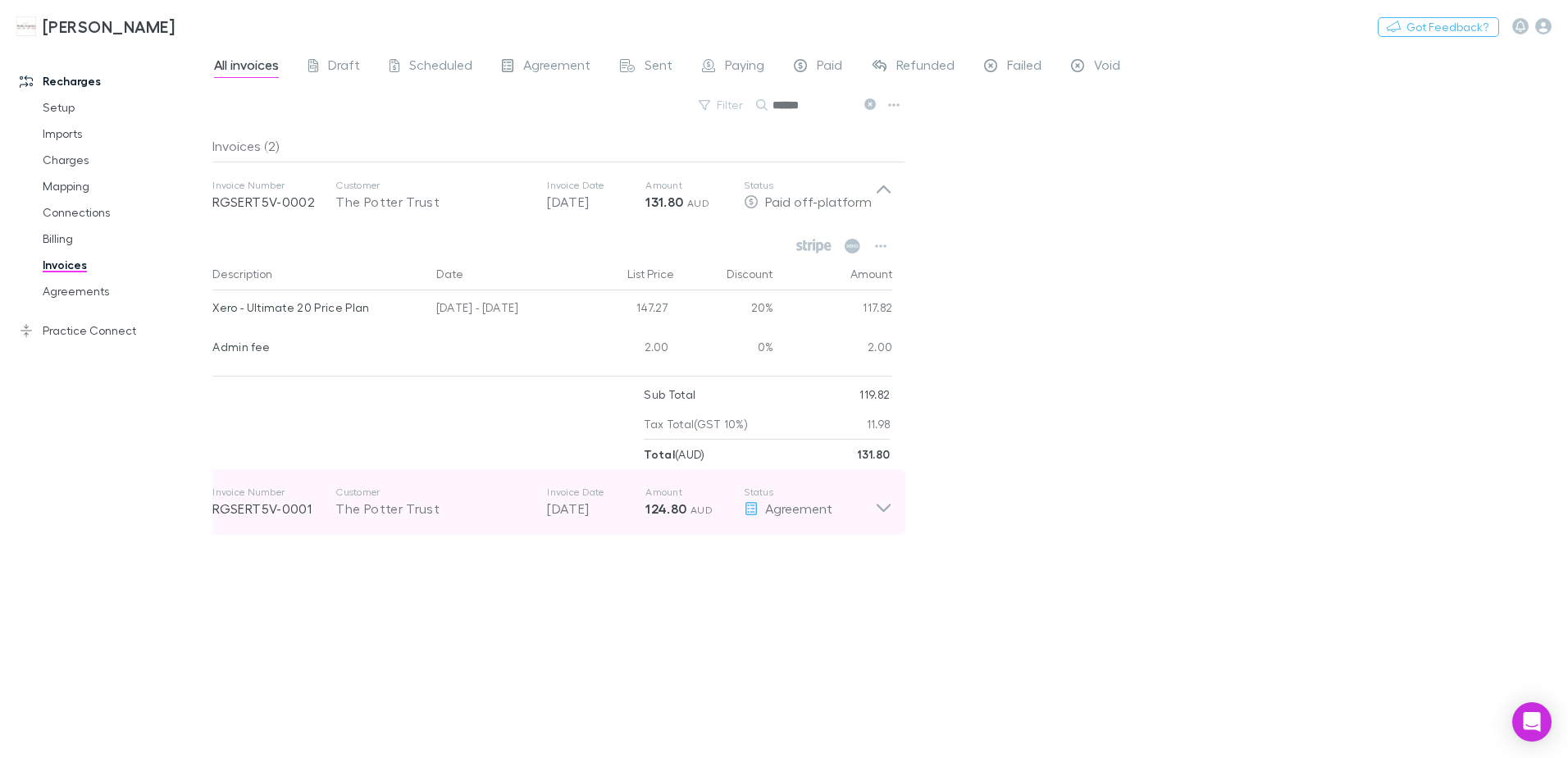
click at [883, 504] on icon at bounding box center [884, 502] width 18 height 33
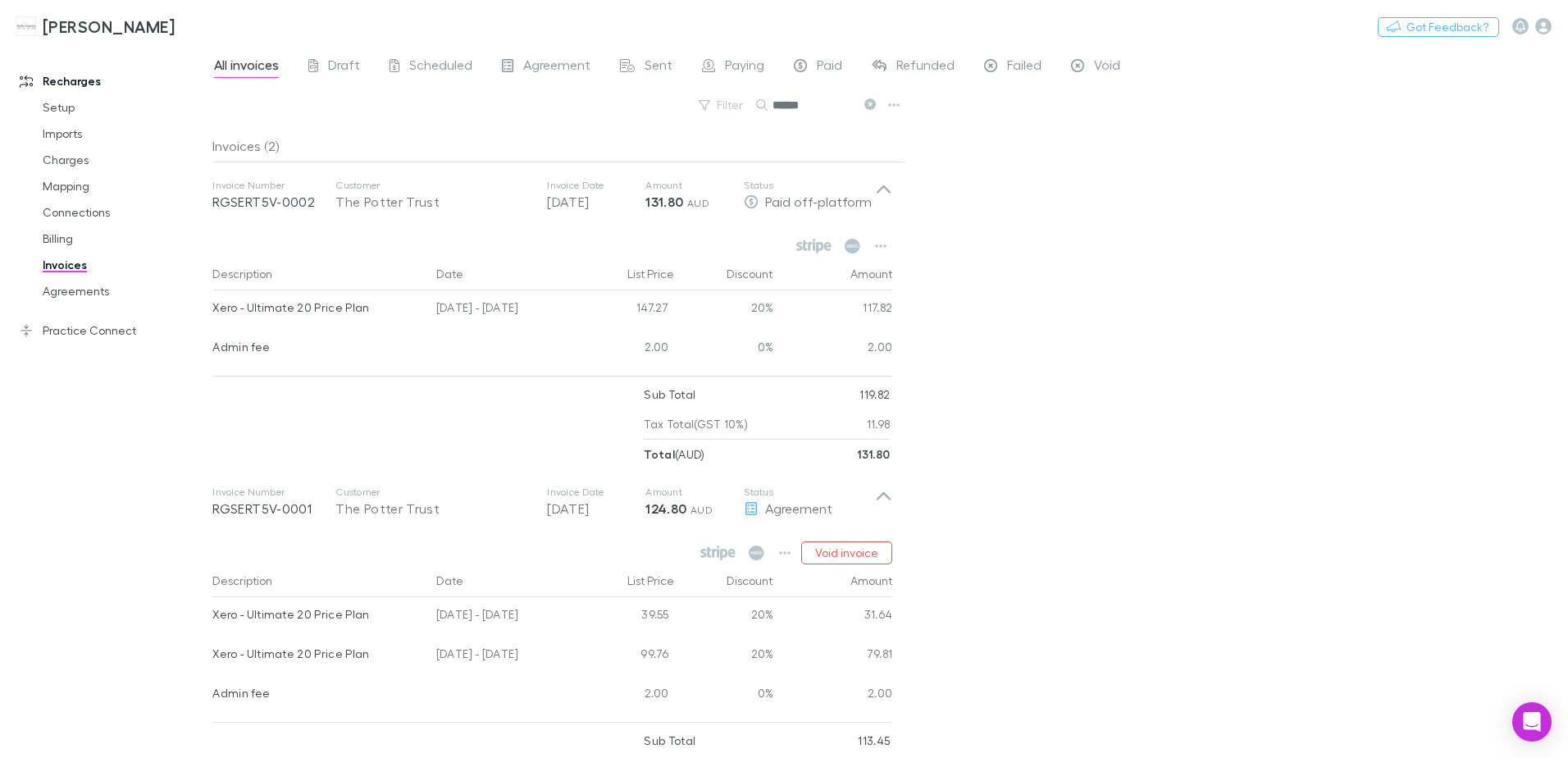
scroll to position [71, 0]
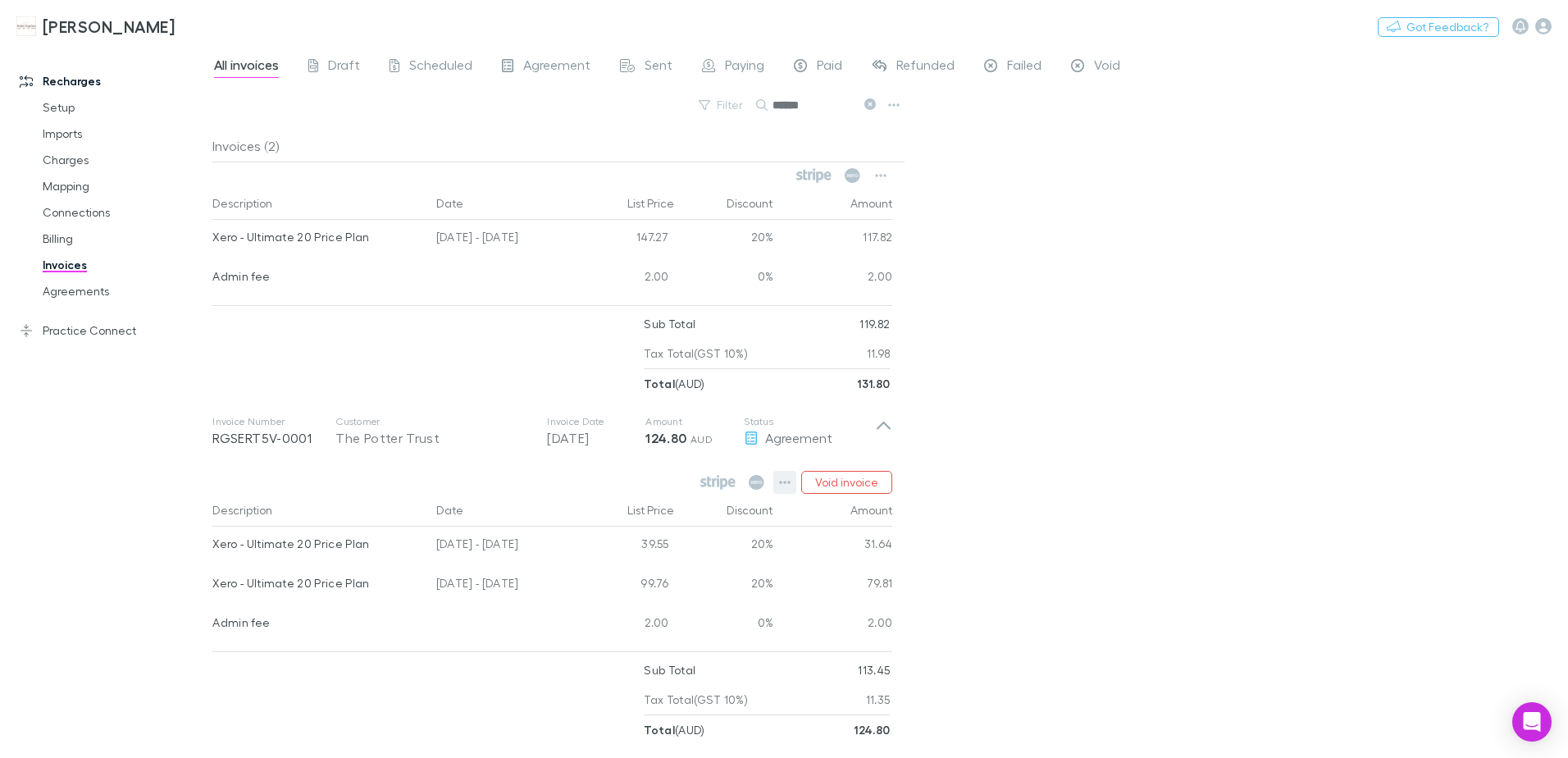
click at [787, 481] on icon "button" at bounding box center [785, 483] width 12 height 13
click at [645, 531] on p "Mark as paid" at bounding box center [685, 529] width 199 height 19
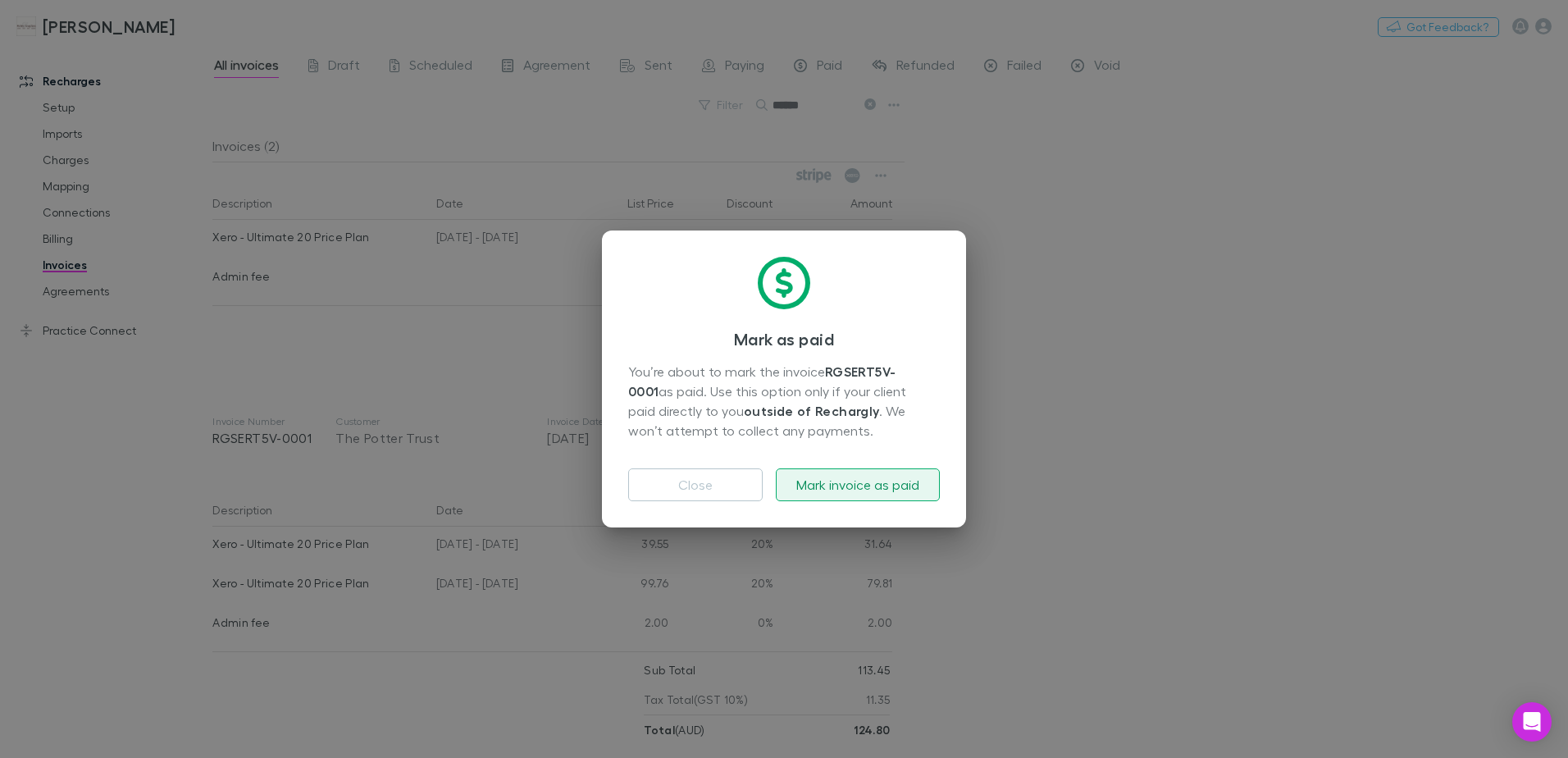
click at [835, 487] on button "Mark invoice as paid" at bounding box center [857, 484] width 164 height 33
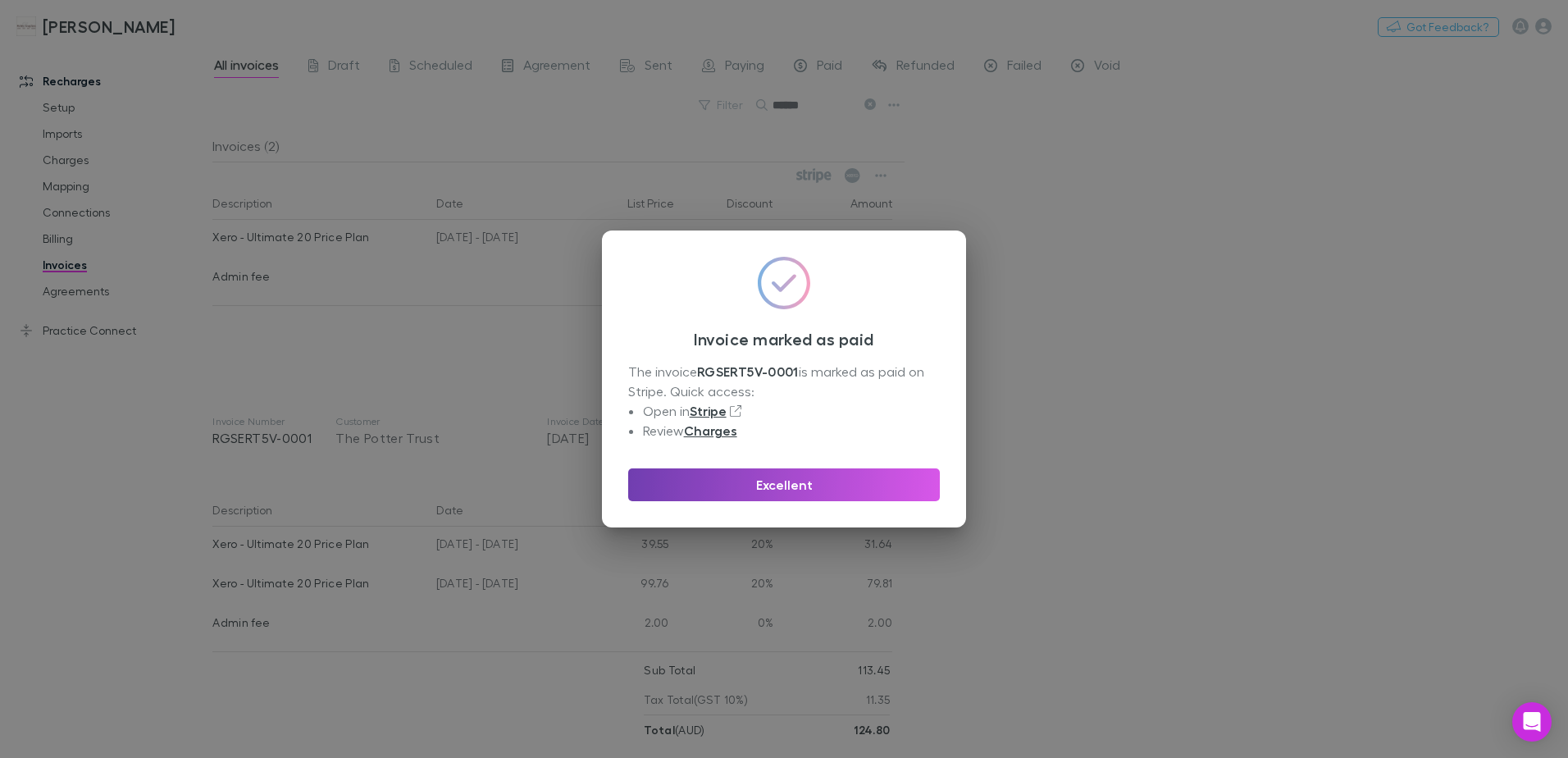
click at [834, 487] on button "Excellent" at bounding box center [784, 484] width 311 height 33
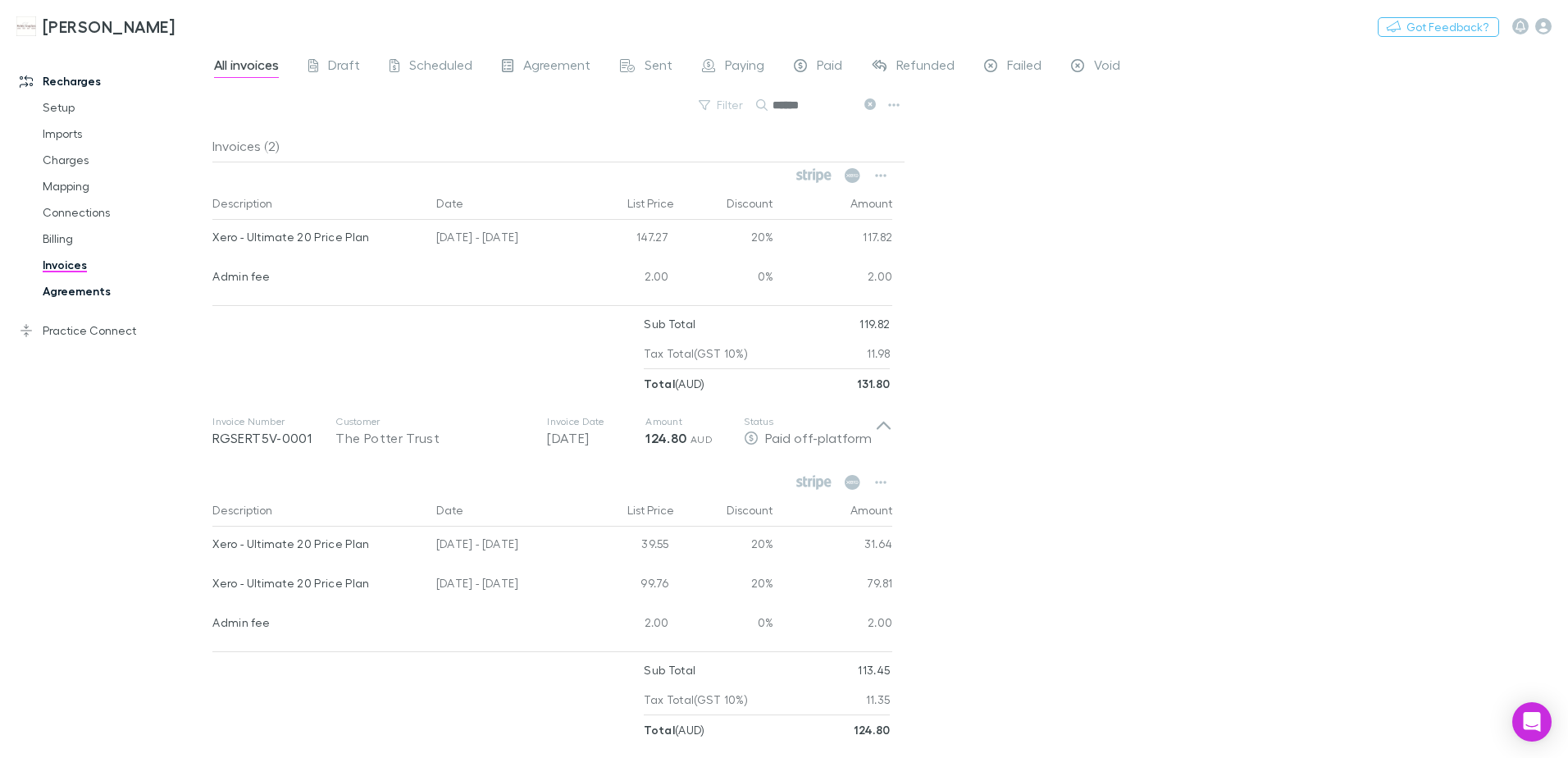
click at [71, 290] on link "Agreements" at bounding box center [123, 290] width 196 height 26
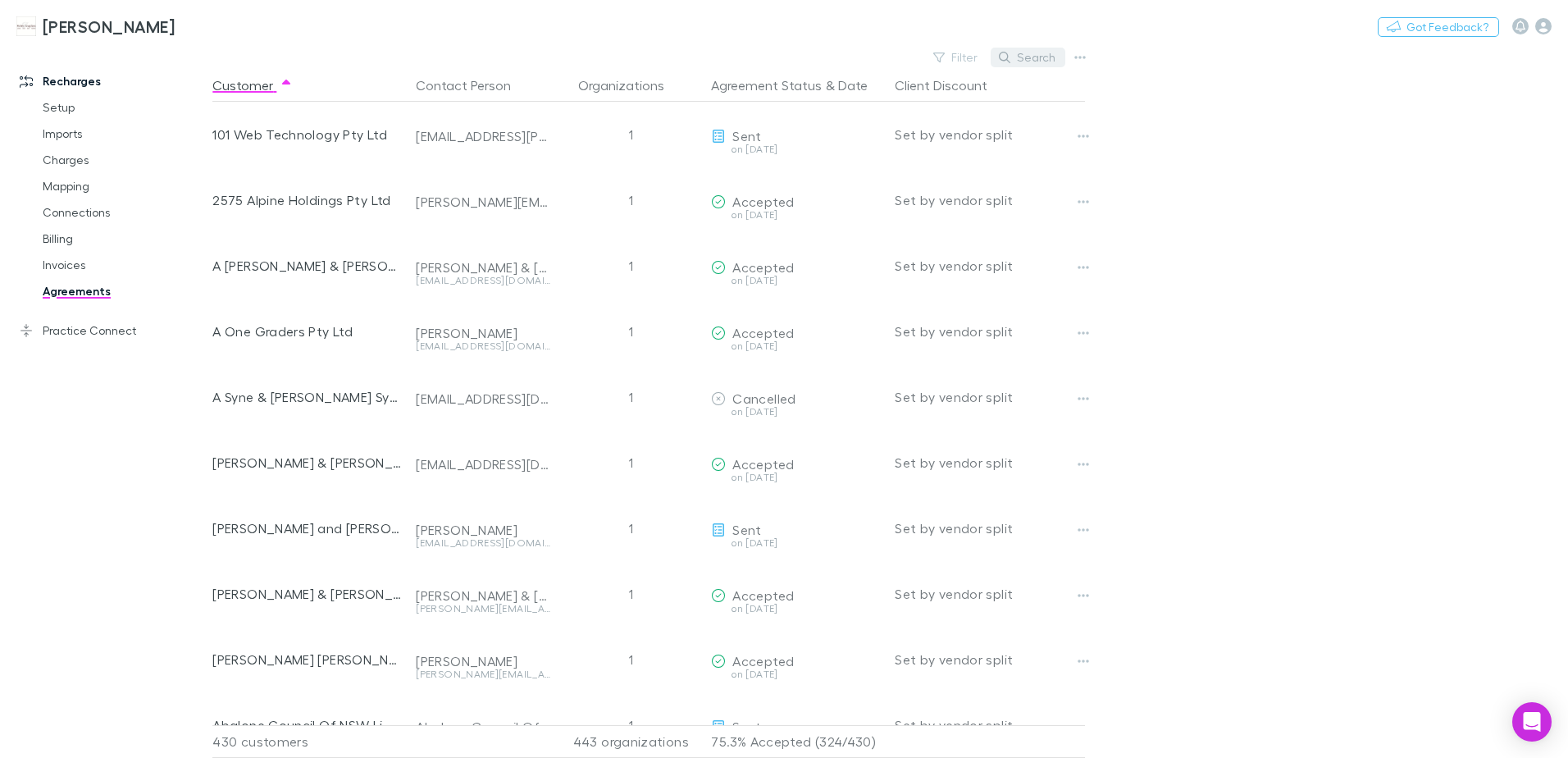
click at [1017, 56] on button "Search" at bounding box center [1027, 57] width 75 height 19
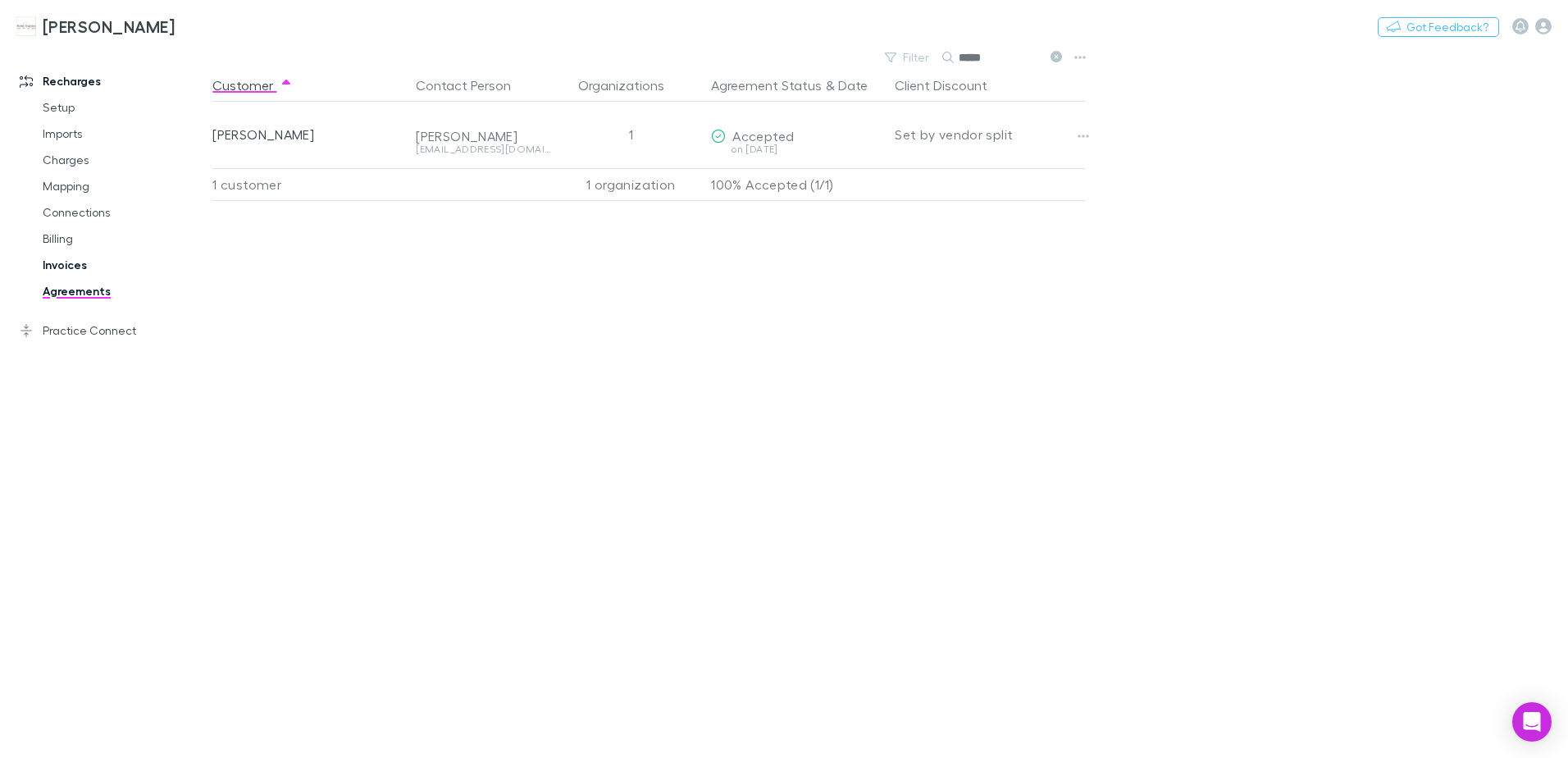
type input "*****"
click at [71, 269] on link "Invoices" at bounding box center [123, 264] width 196 height 26
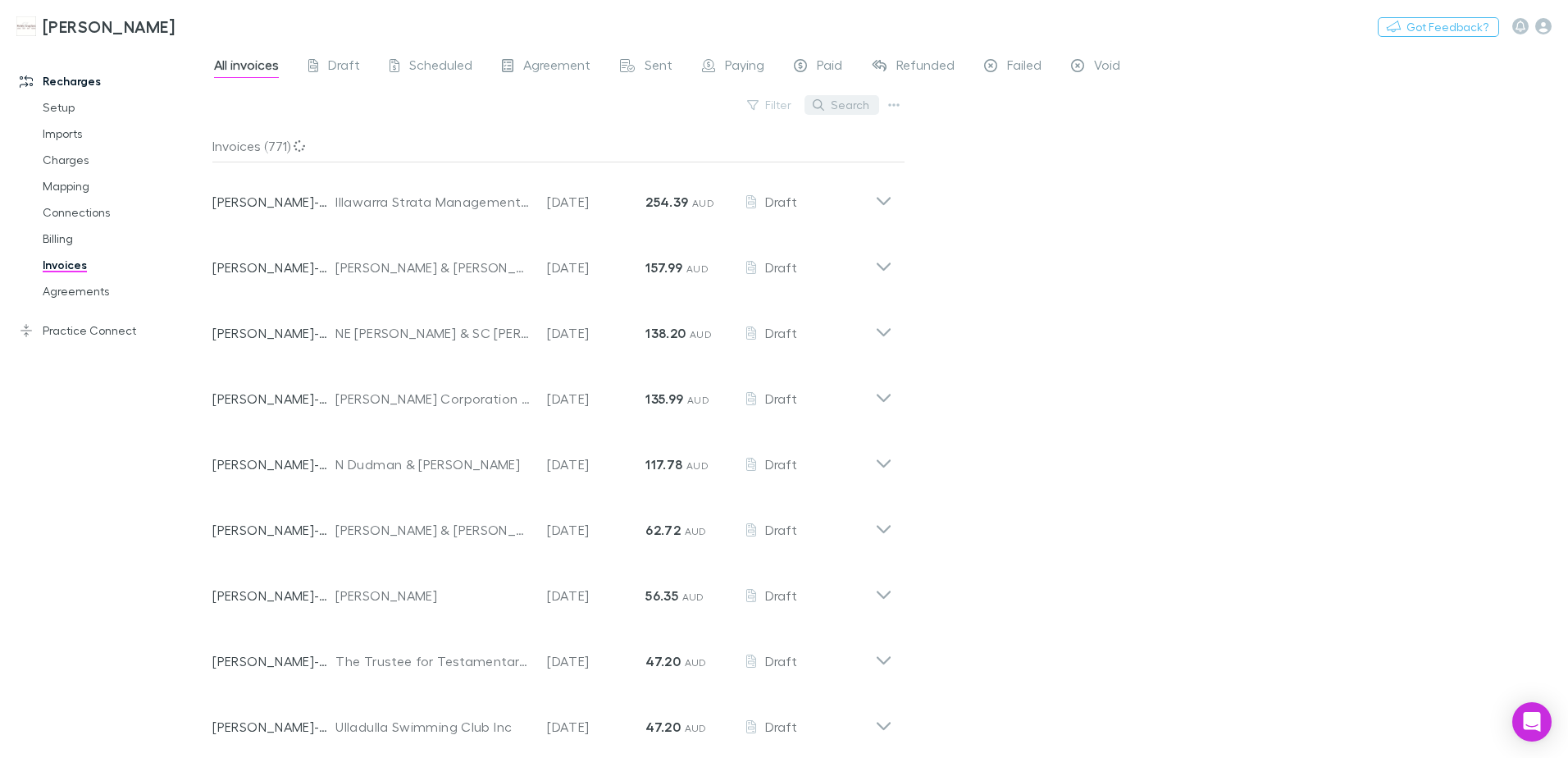
click at [845, 105] on button "Search" at bounding box center [842, 104] width 75 height 19
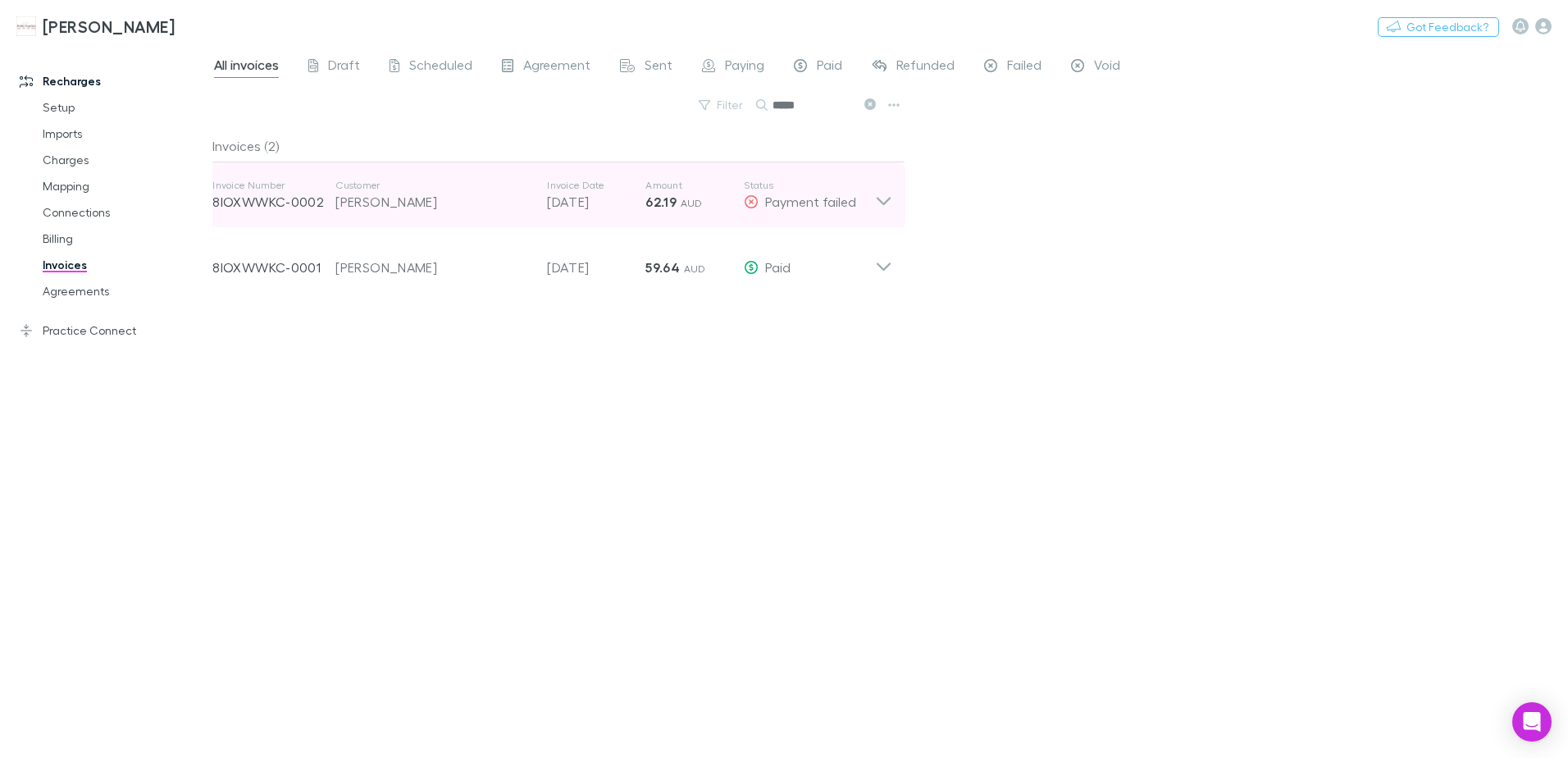
type input "*****"
click at [880, 200] on icon at bounding box center [884, 201] width 14 height 8
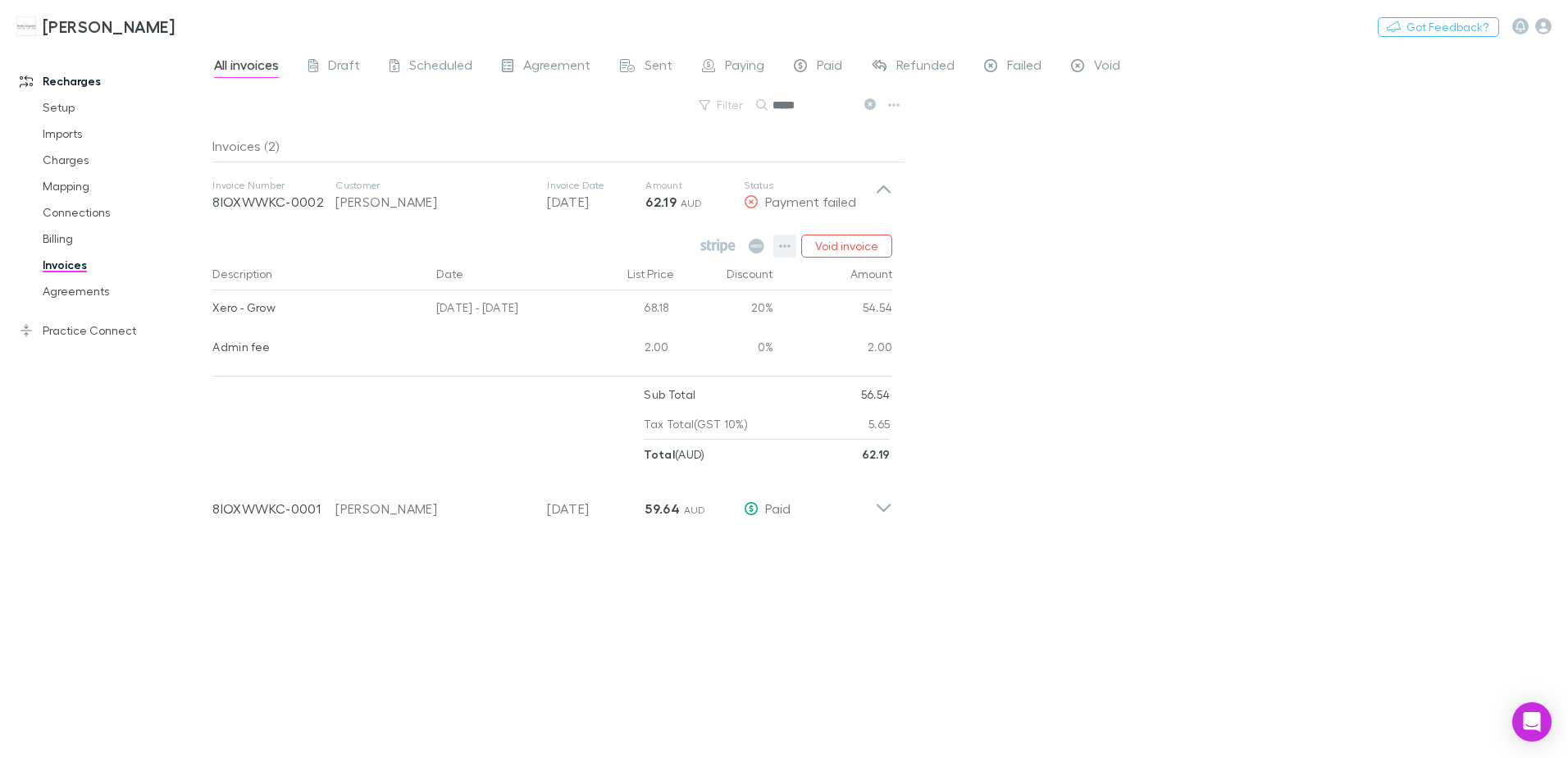
click at [781, 239] on button "button" at bounding box center [785, 245] width 23 height 23
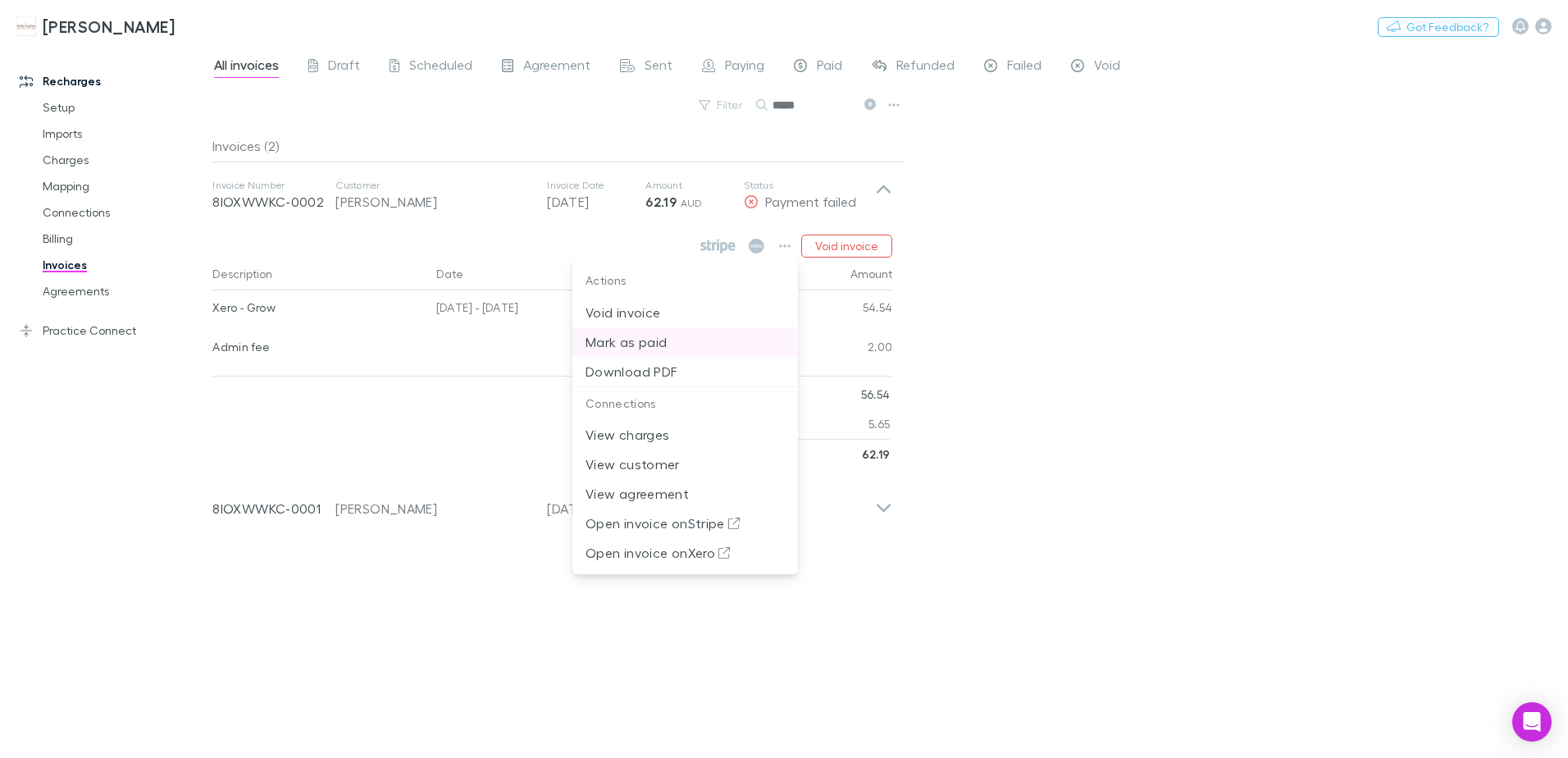
click at [664, 342] on p "Mark as paid" at bounding box center [685, 342] width 199 height 19
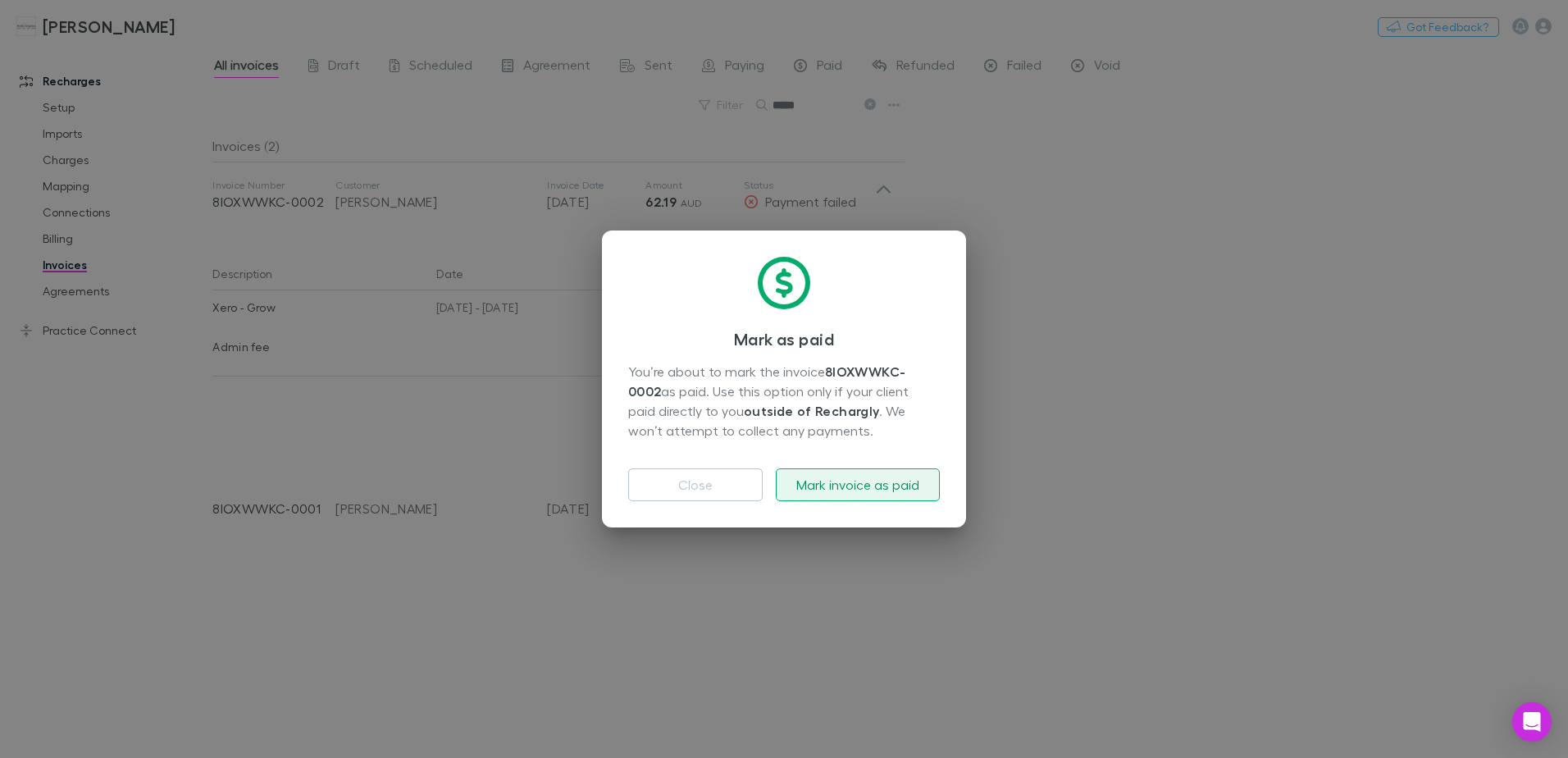
click at [820, 486] on button "Mark invoice as paid" at bounding box center [857, 484] width 164 height 33
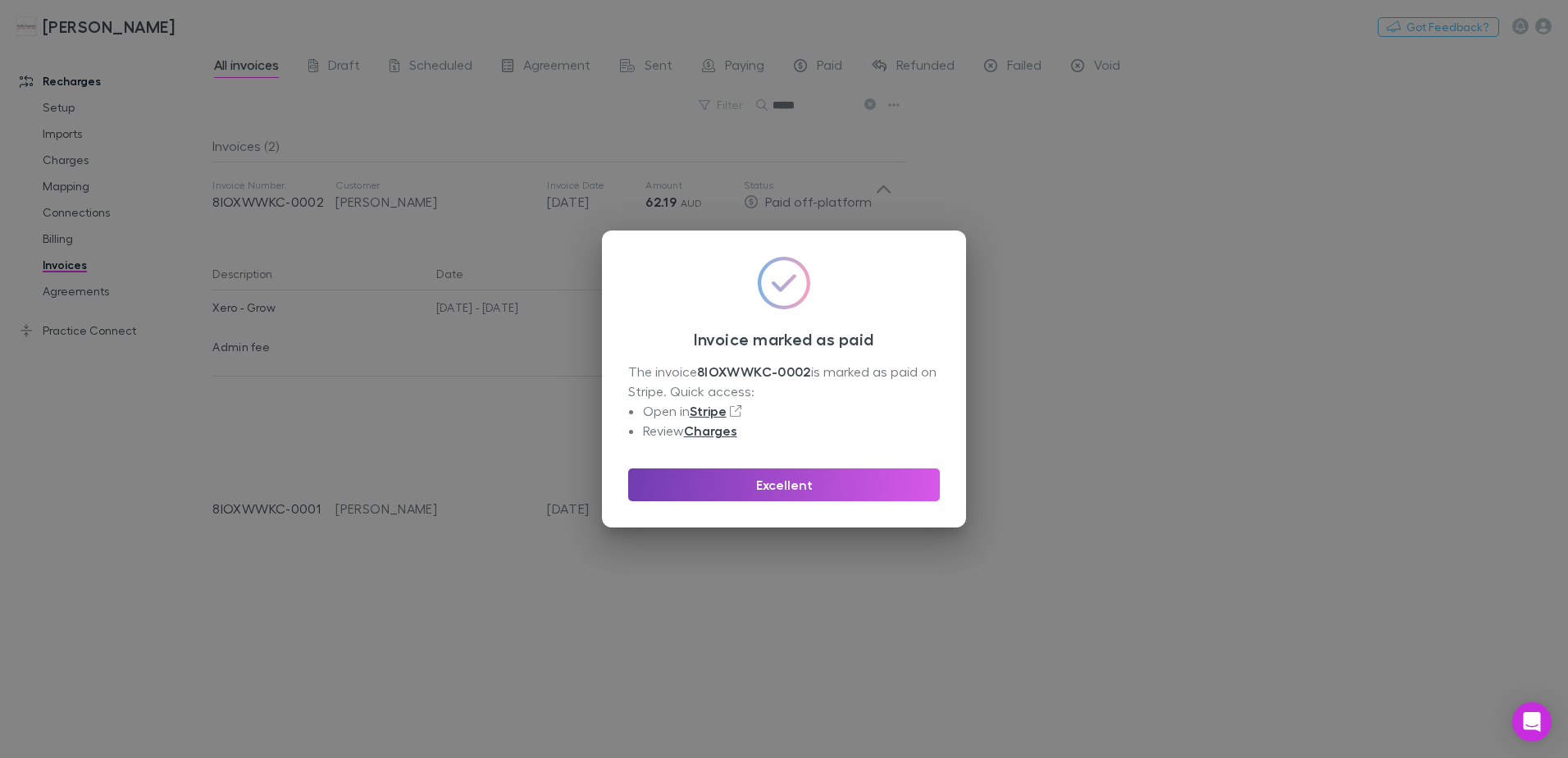
click at [775, 493] on button "Excellent" at bounding box center [784, 484] width 311 height 33
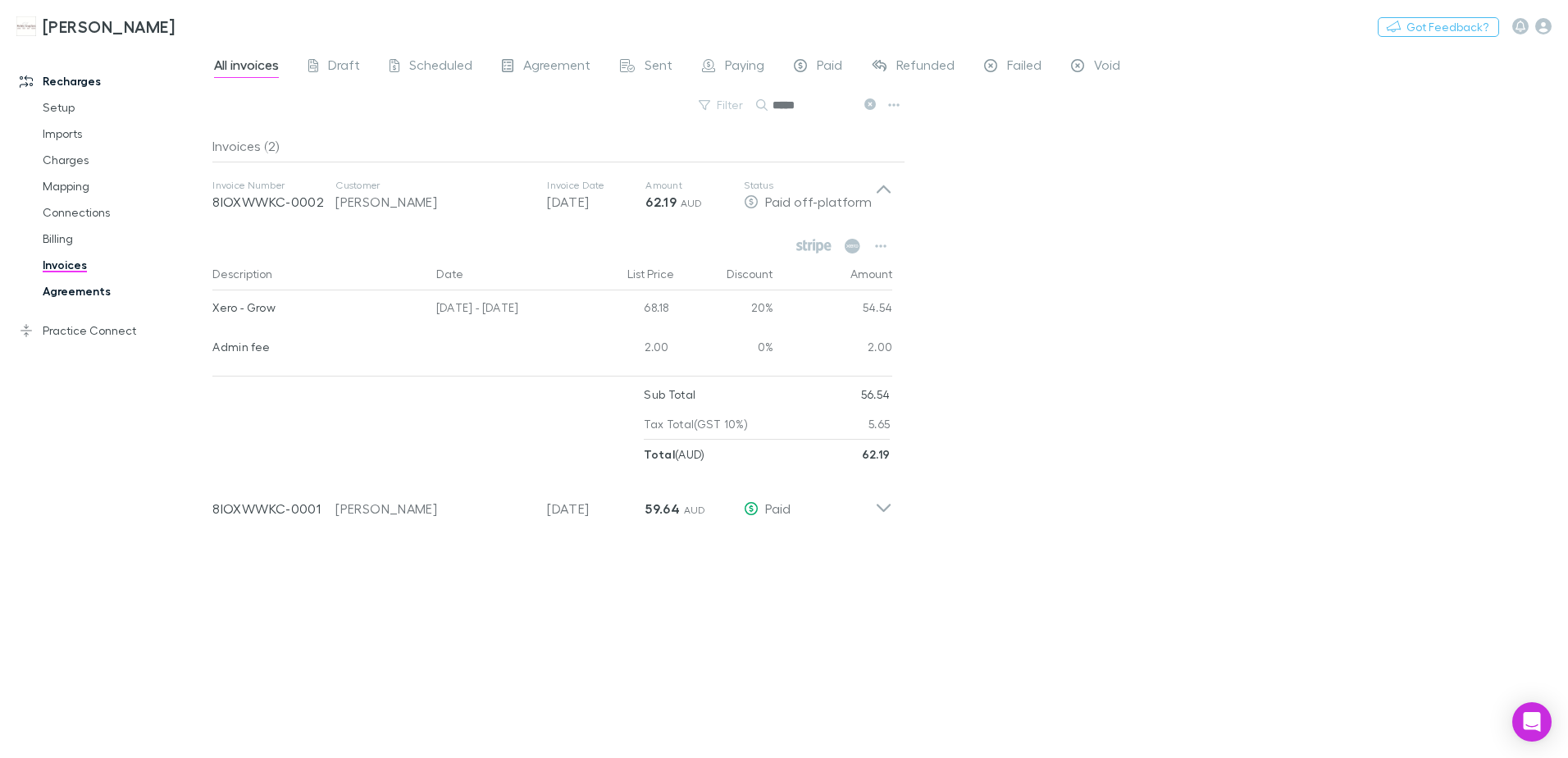
click at [71, 293] on link "Agreements" at bounding box center [123, 290] width 196 height 26
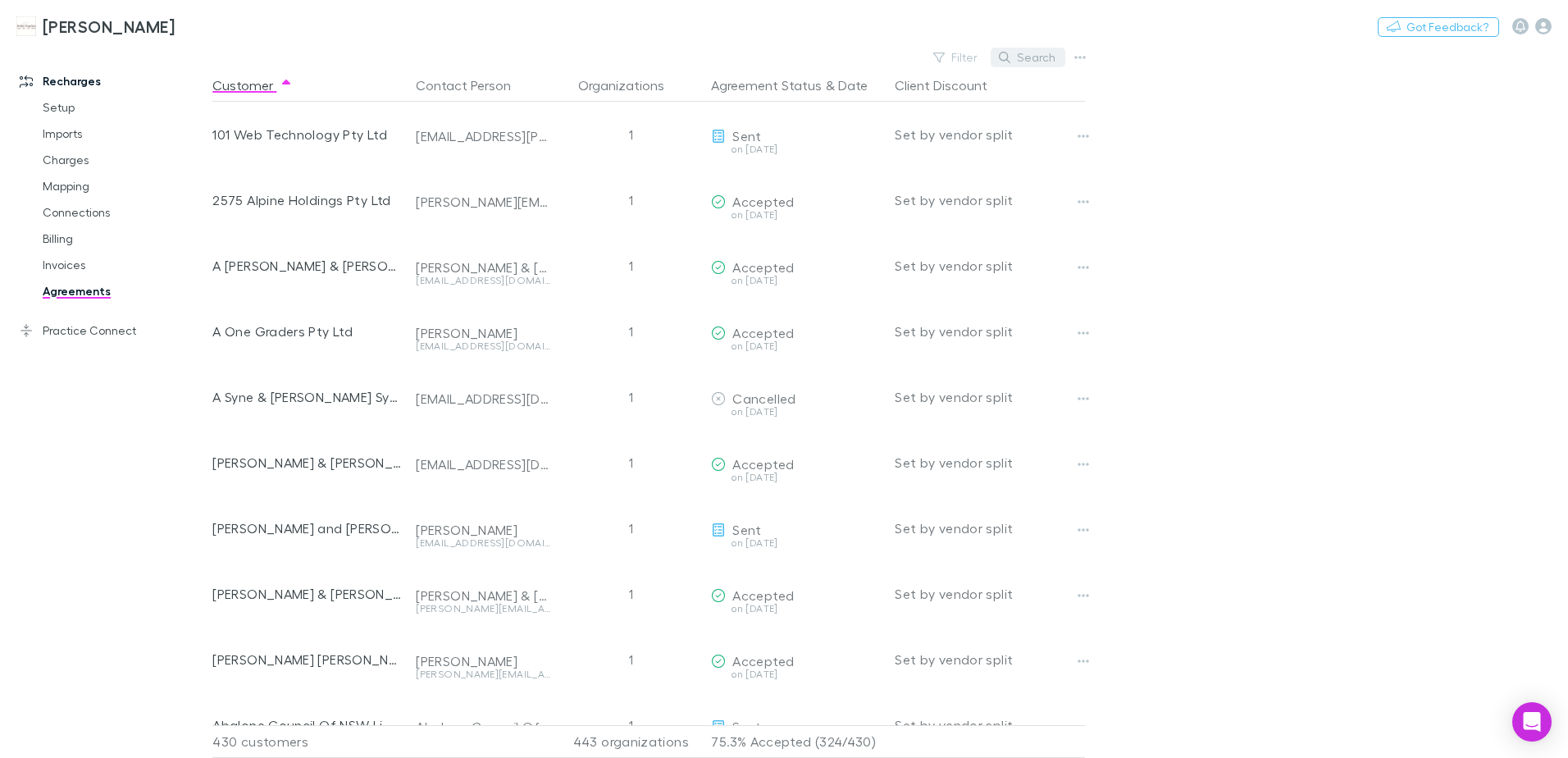
click at [1018, 60] on button "Search" at bounding box center [1027, 57] width 75 height 19
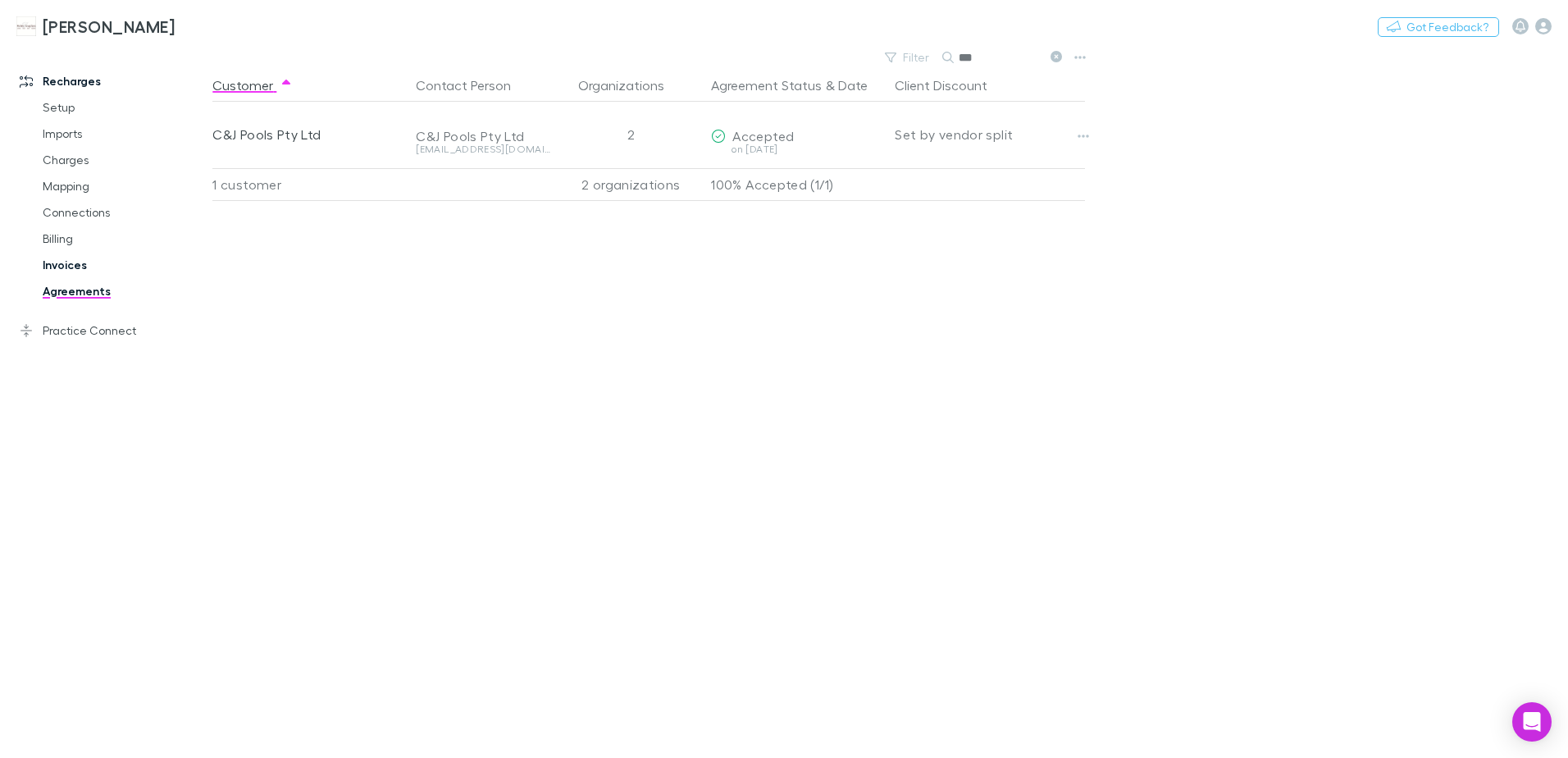
type input "***"
click at [60, 263] on link "Invoices" at bounding box center [123, 264] width 196 height 26
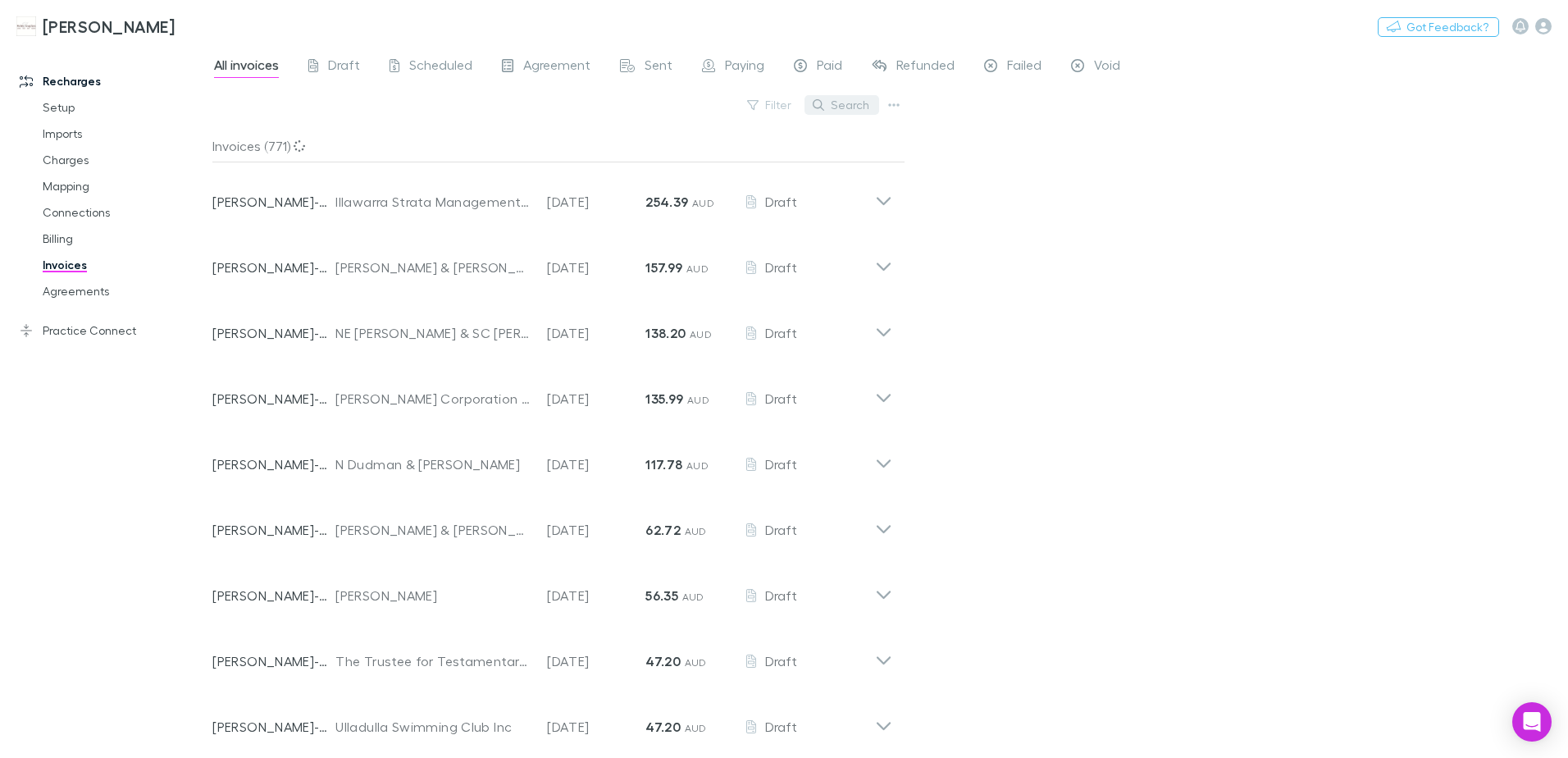
click at [823, 104] on icon "button" at bounding box center [818, 105] width 12 height 12
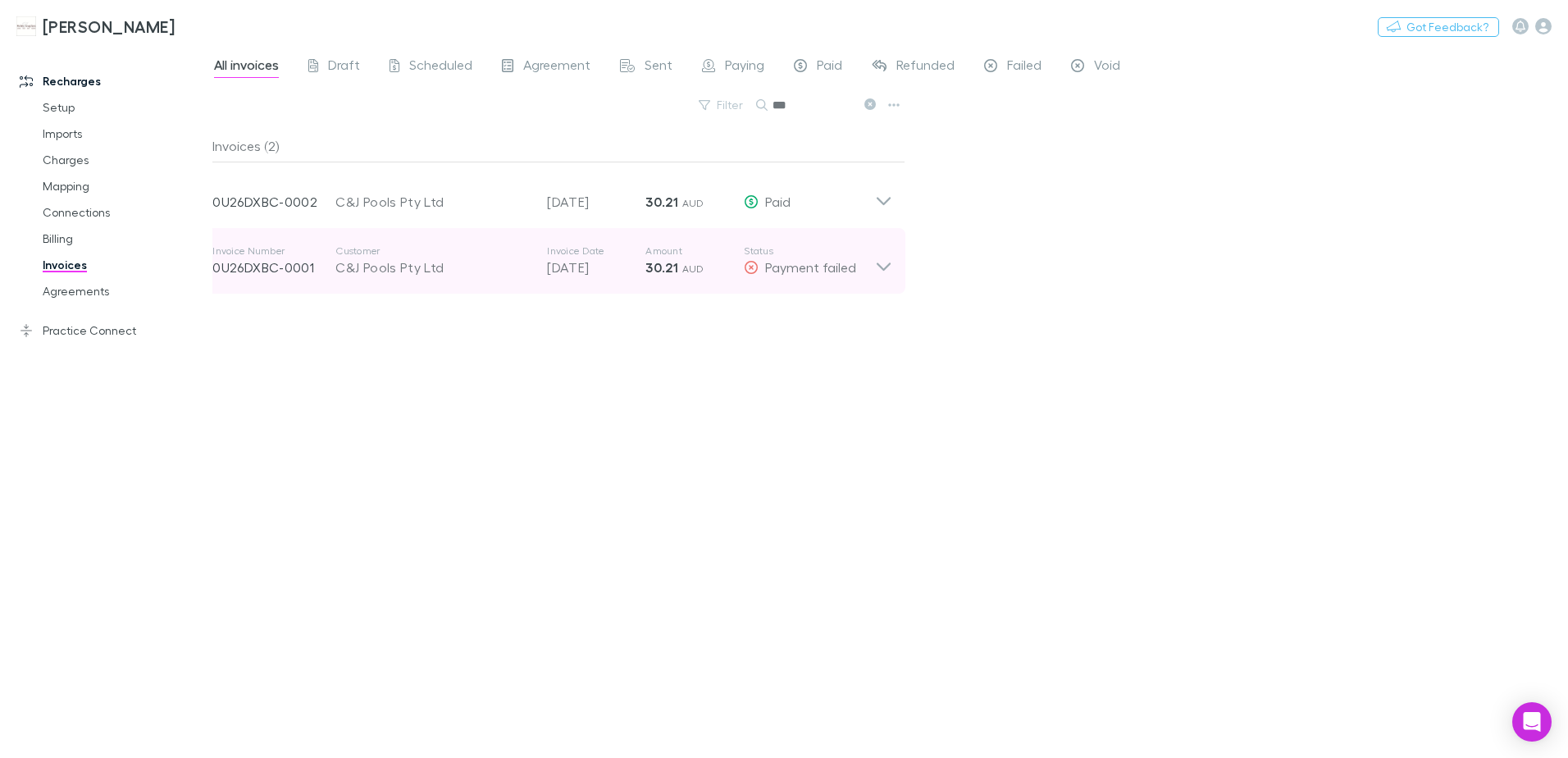
type input "***"
click at [881, 269] on icon at bounding box center [884, 260] width 18 height 33
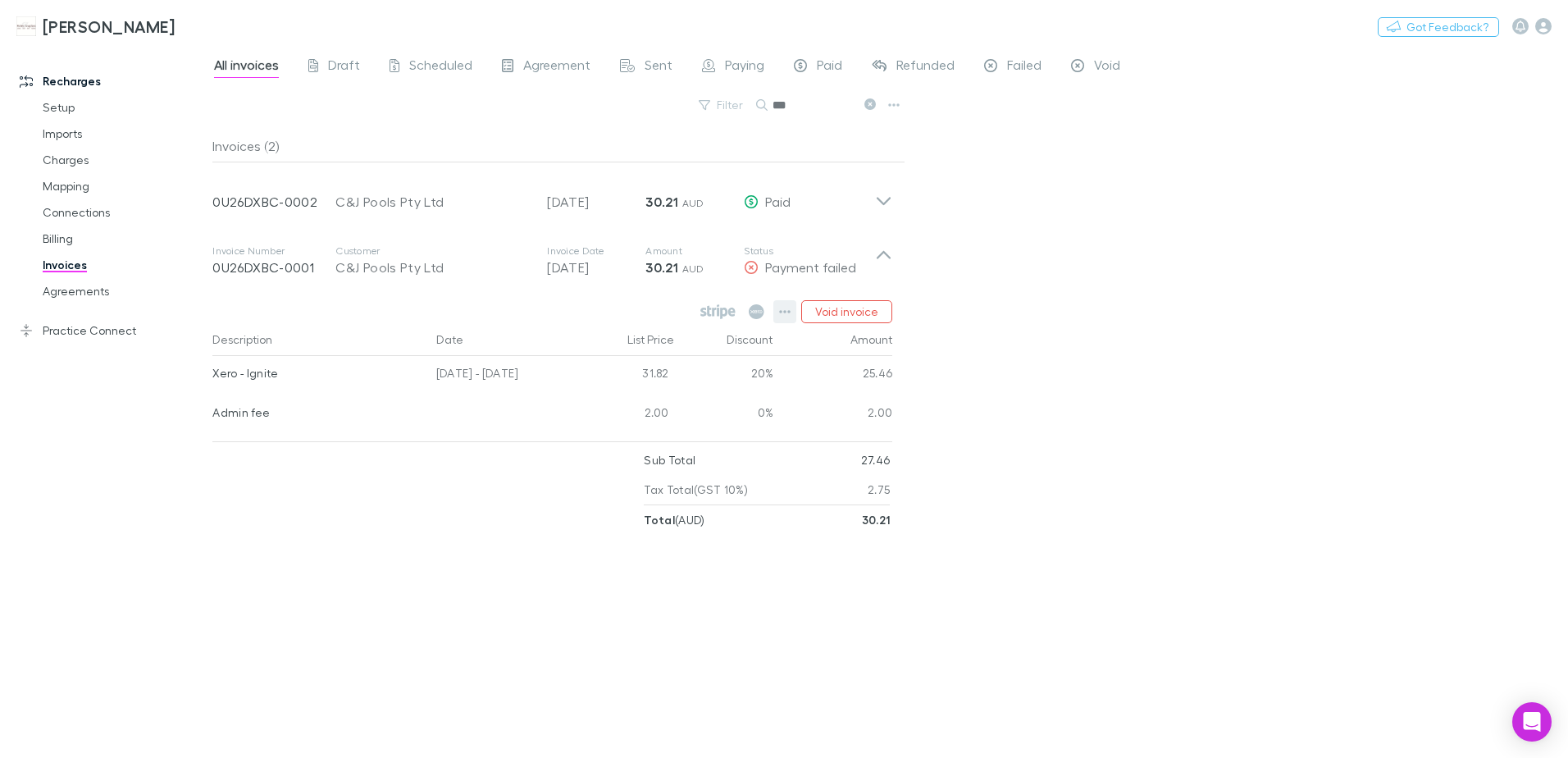
click at [789, 314] on icon "button" at bounding box center [785, 312] width 12 height 13
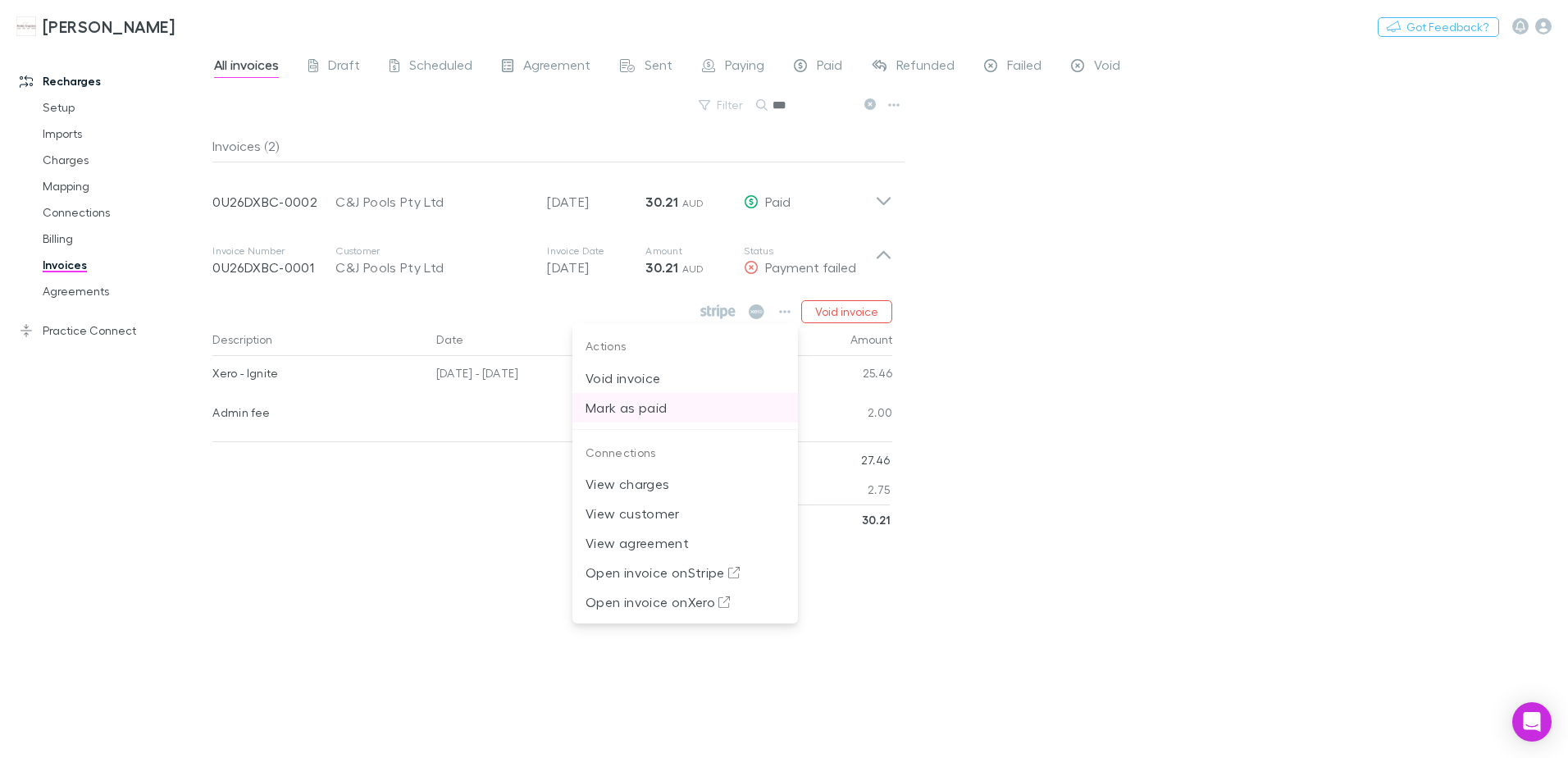
click at [677, 411] on p "Mark as paid" at bounding box center [685, 407] width 199 height 19
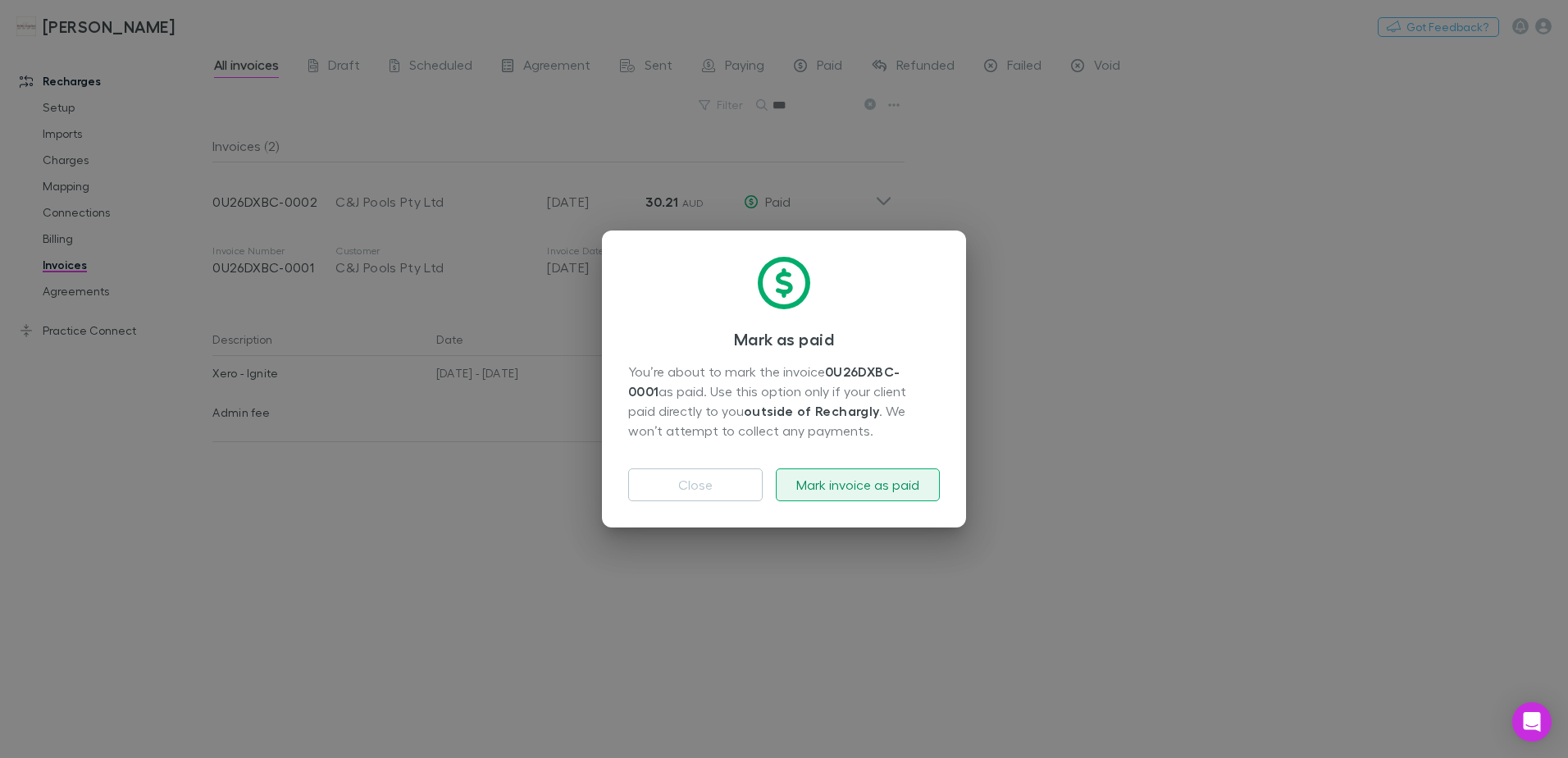
click at [849, 485] on button "Mark invoice as paid" at bounding box center [857, 484] width 164 height 33
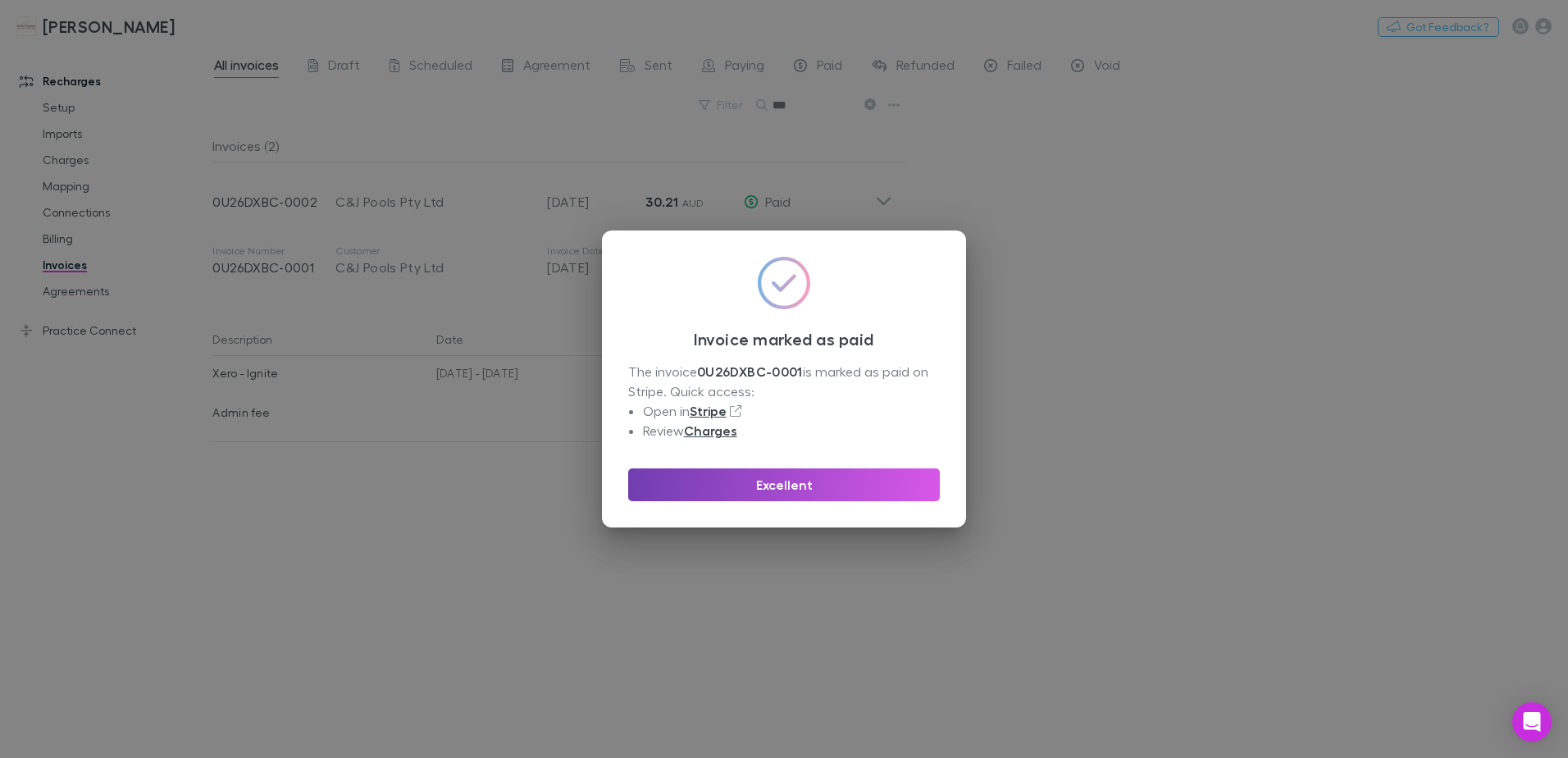
click at [847, 486] on button "Excellent" at bounding box center [784, 484] width 311 height 33
